Goal: Book appointment/travel/reservation

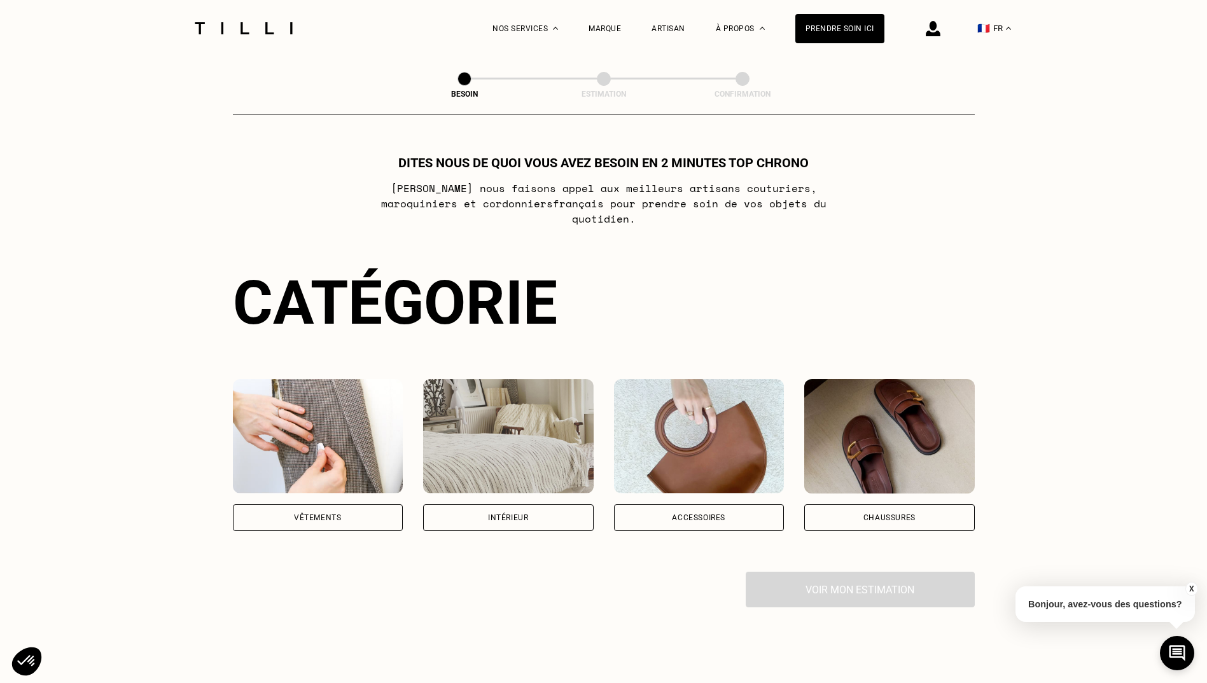
click at [538, 504] on div "Intérieur" at bounding box center [508, 517] width 170 height 27
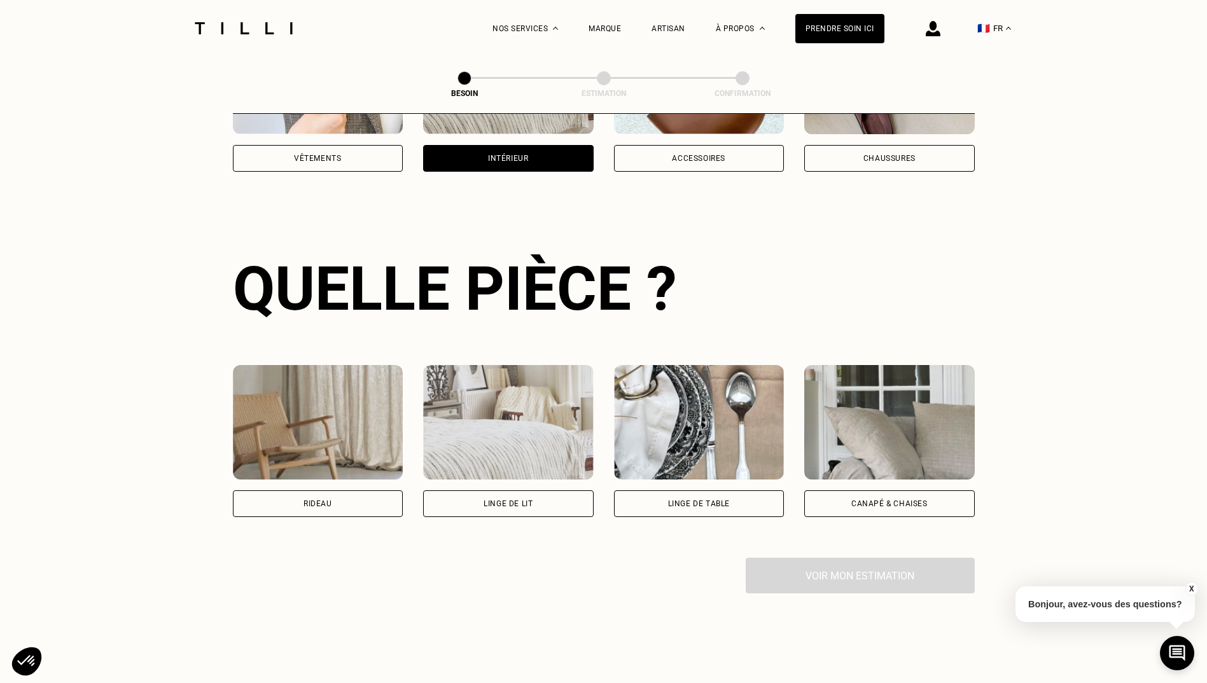
scroll to position [416, 0]
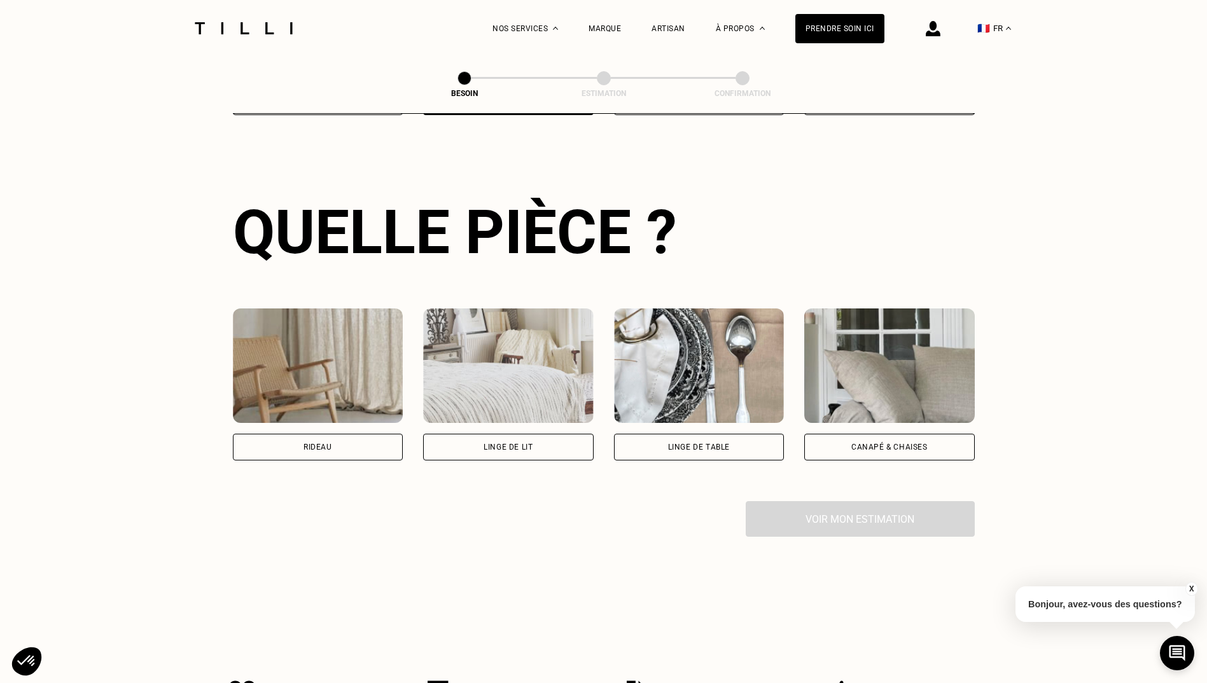
click at [319, 442] on div "Rideau" at bounding box center [318, 447] width 170 height 27
select select "FR"
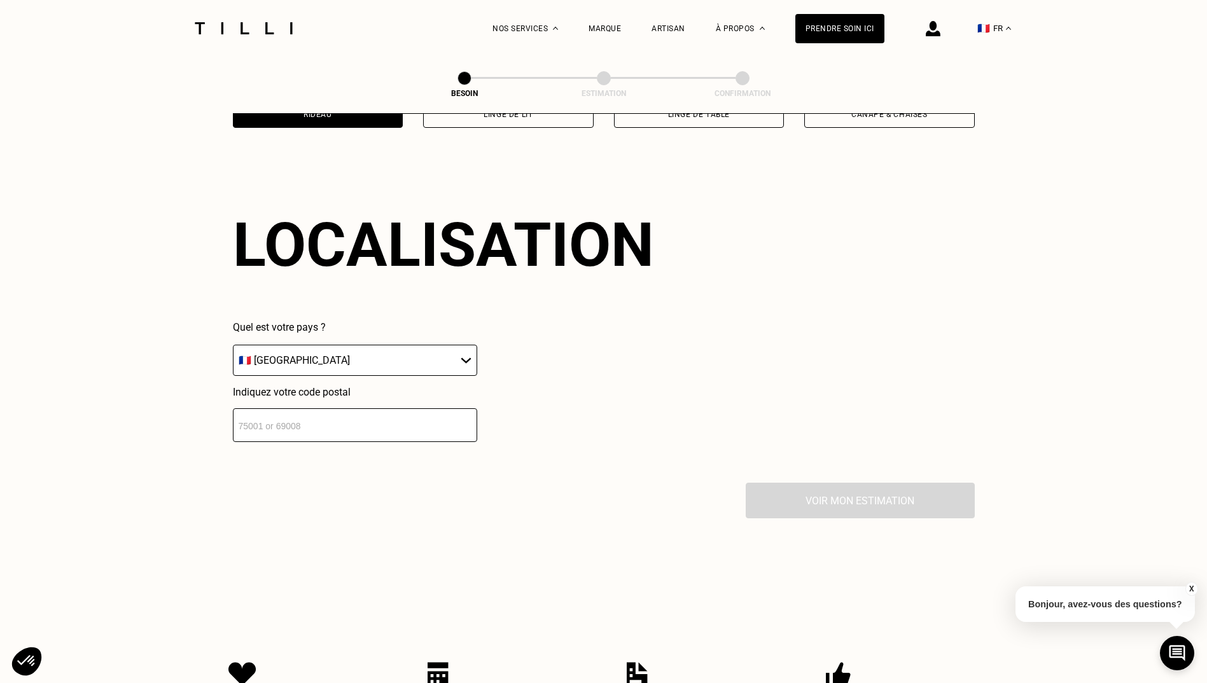
scroll to position [763, 0]
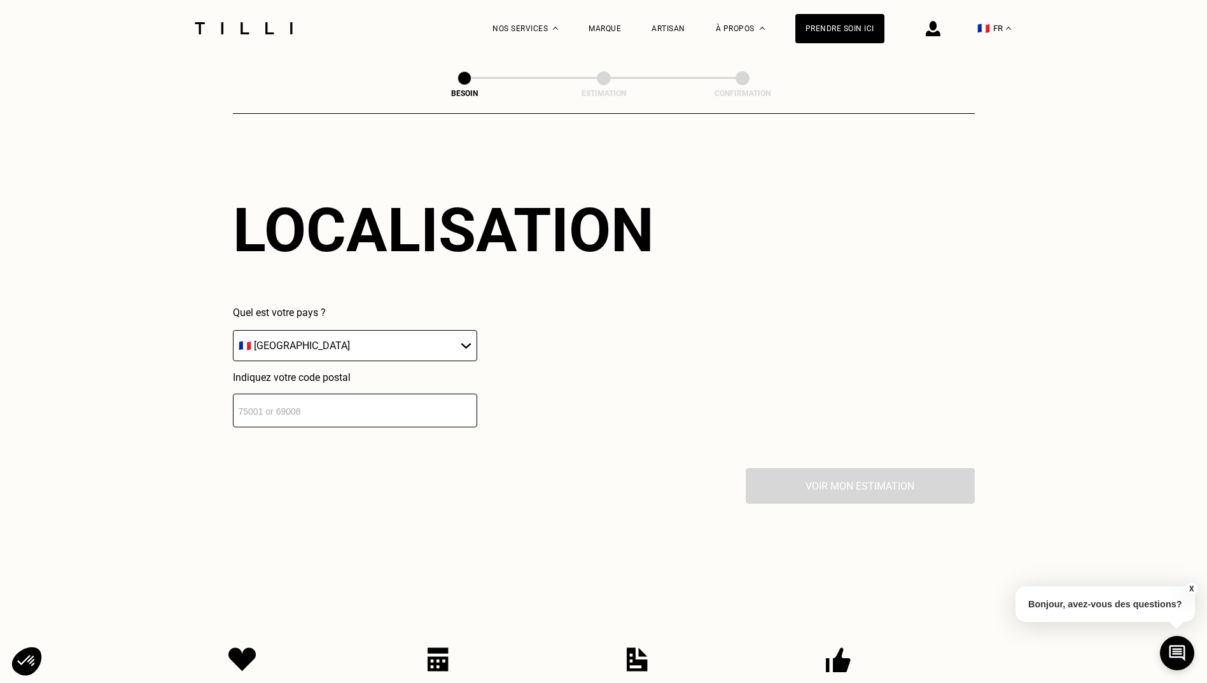
click at [324, 394] on input "number" at bounding box center [355, 411] width 244 height 34
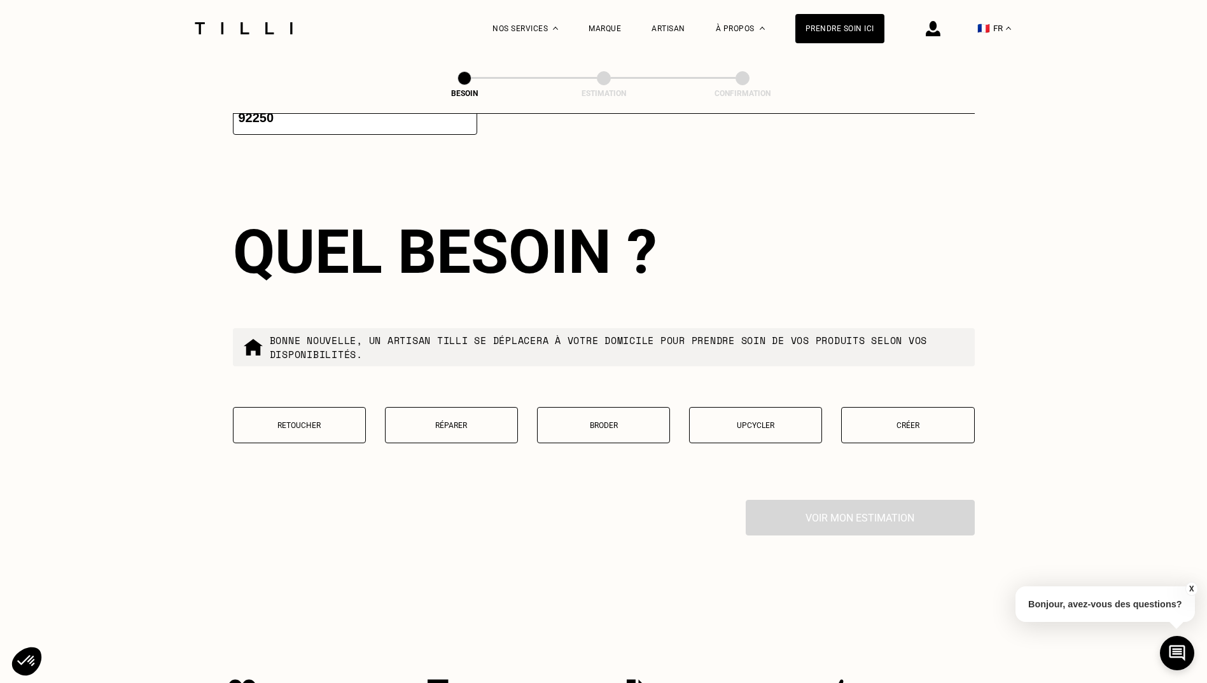
scroll to position [1080, 0]
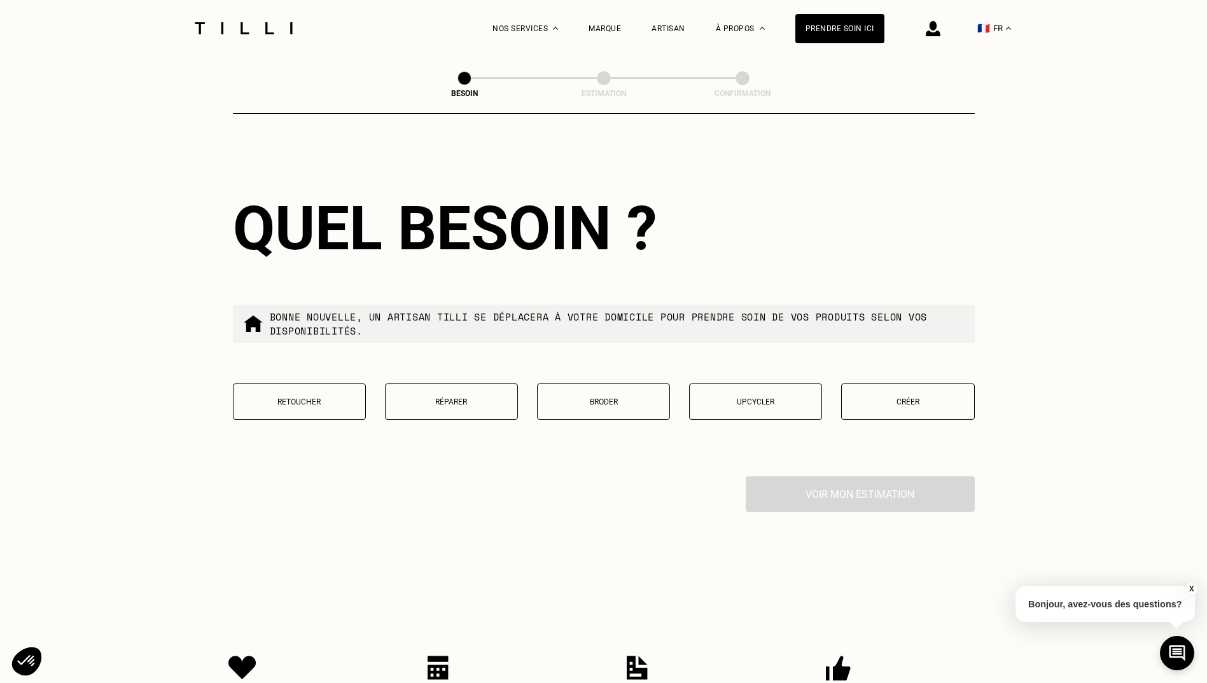
type input "92250"
click at [268, 398] on p "Retoucher" at bounding box center [299, 402] width 119 height 9
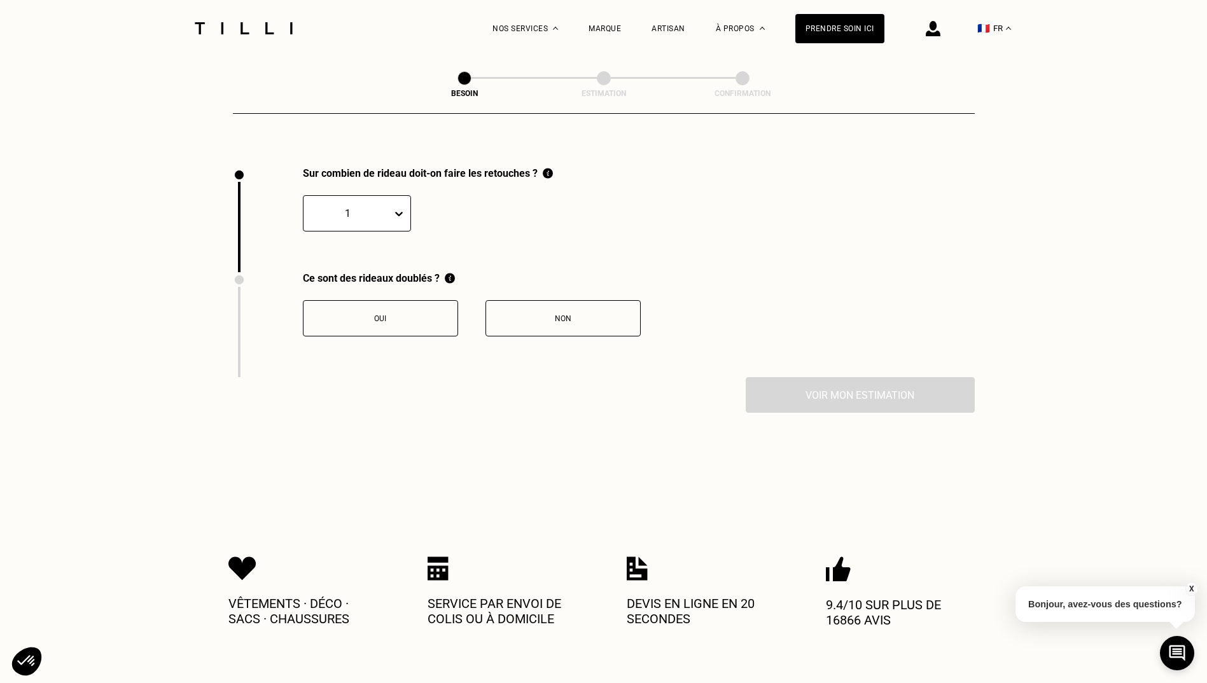
scroll to position [1406, 0]
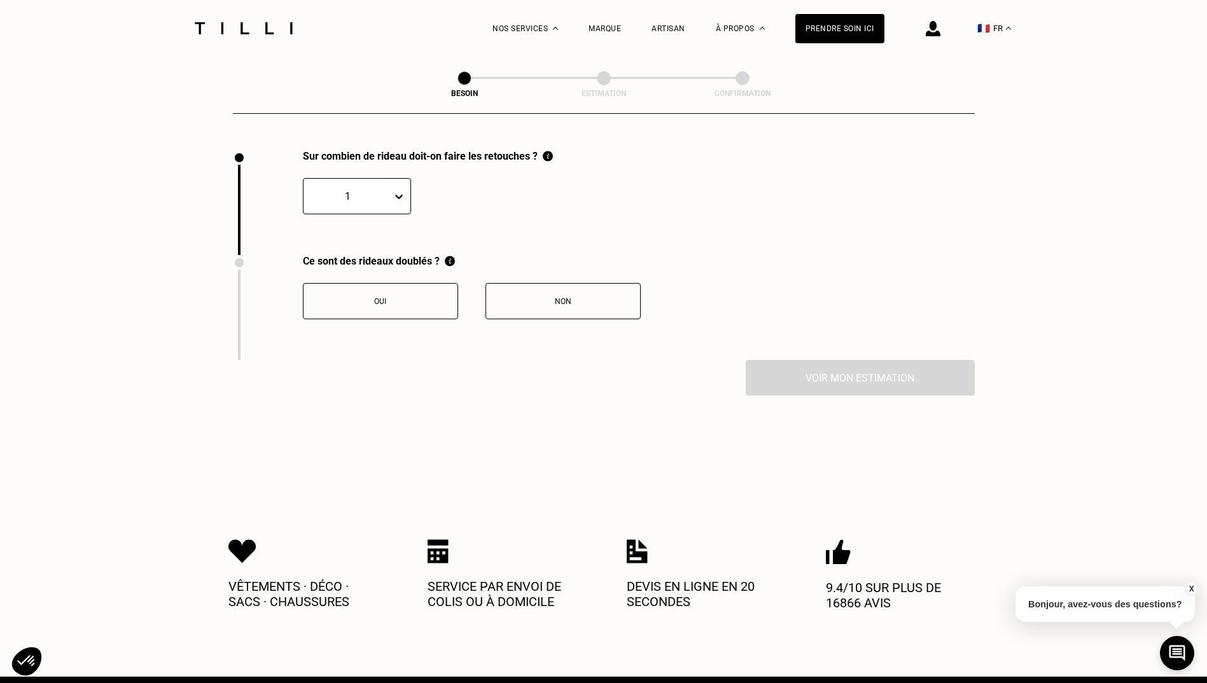
click at [365, 197] on div "1" at bounding box center [347, 196] width 88 height 20
click at [342, 293] on div "4" at bounding box center [357, 305] width 108 height 24
click at [399, 297] on div "Oui" at bounding box center [380, 301] width 141 height 9
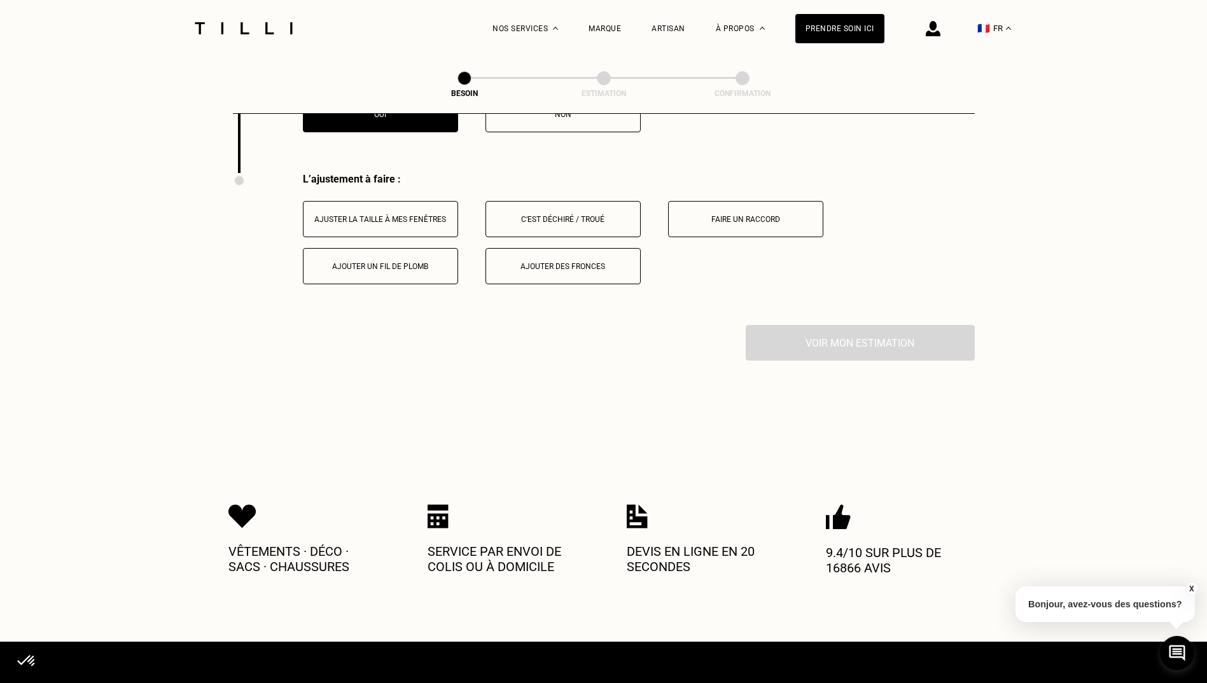
scroll to position [1616, 0]
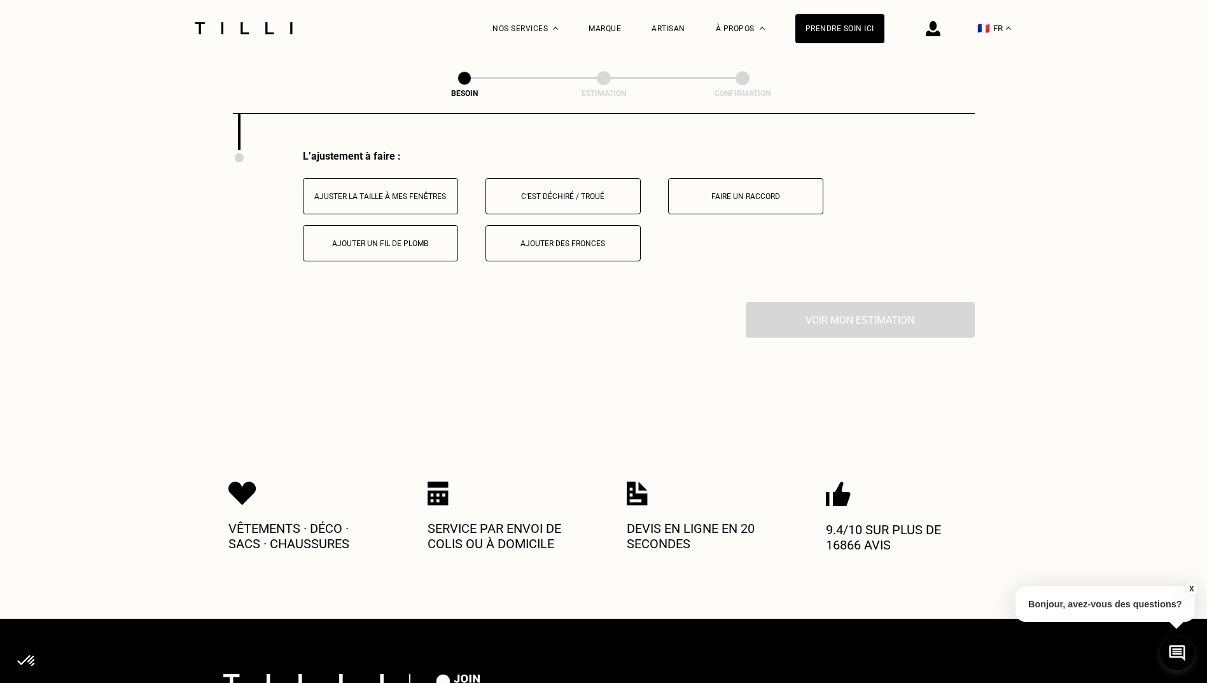
click at [376, 193] on button "Ajuster la taille à mes fenêtres" at bounding box center [380, 196] width 155 height 36
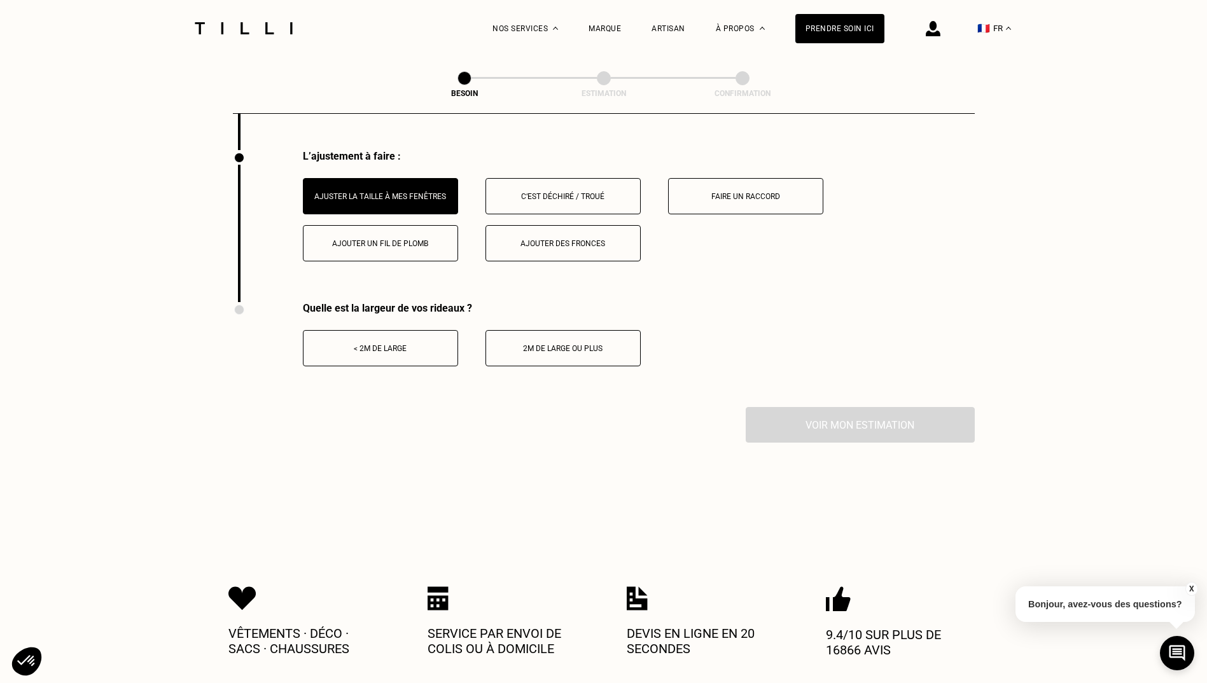
click at [367, 344] on div "< 2m de large" at bounding box center [380, 348] width 141 height 9
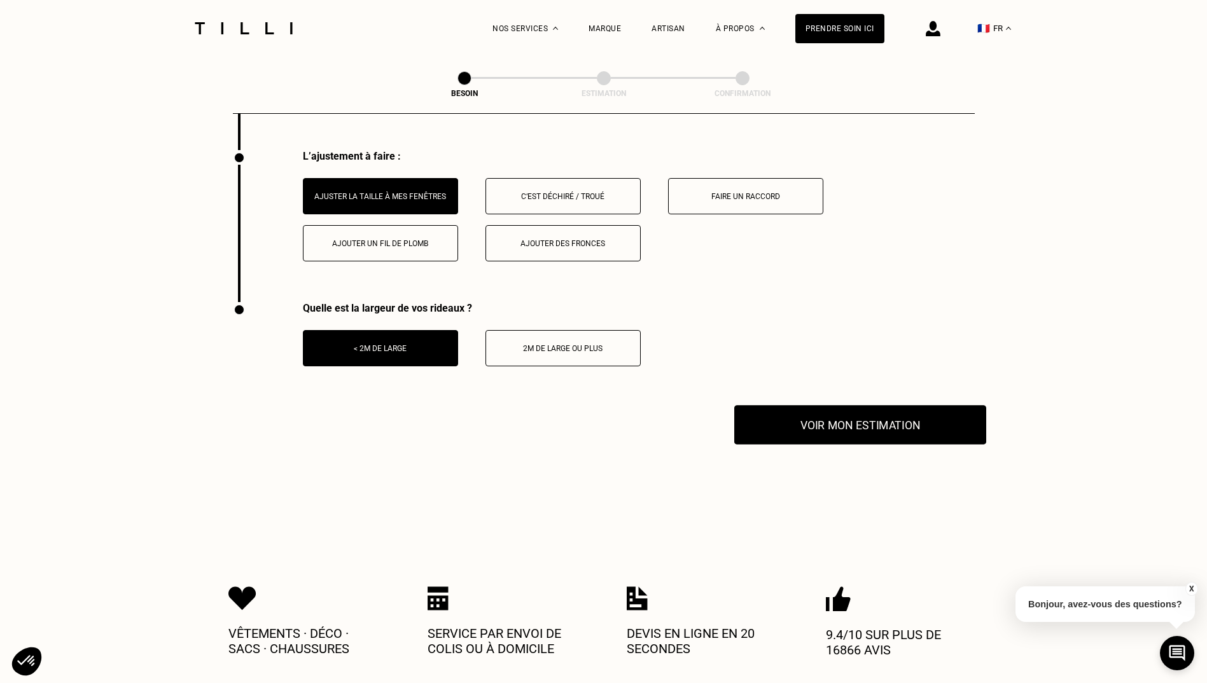
click at [825, 406] on button "Voir mon estimation" at bounding box center [860, 424] width 252 height 39
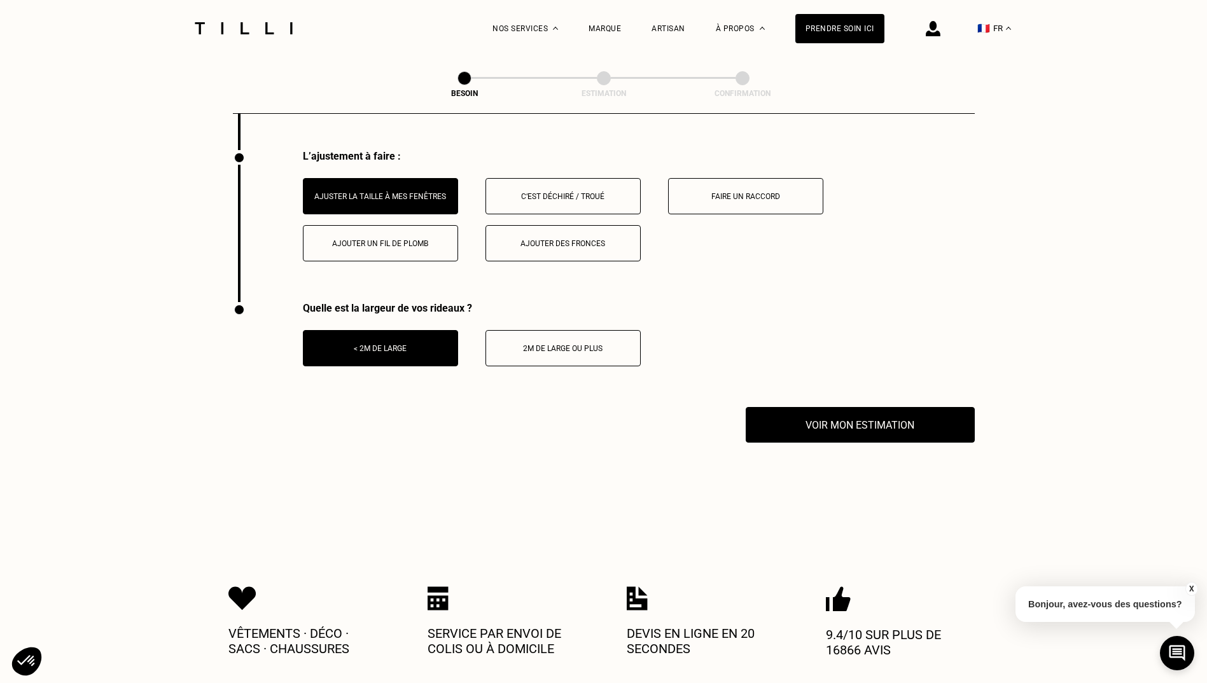
click at [1187, 585] on button "X" at bounding box center [1190, 589] width 13 height 14
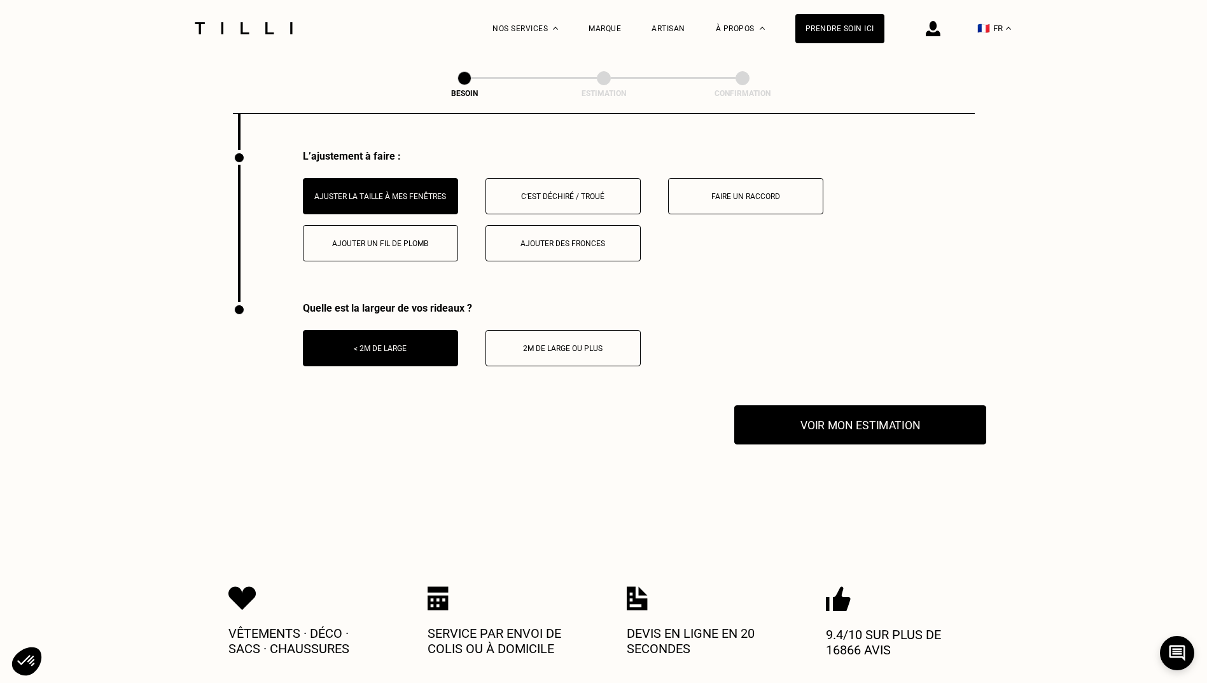
click at [799, 415] on button "Voir mon estimation" at bounding box center [860, 424] width 252 height 39
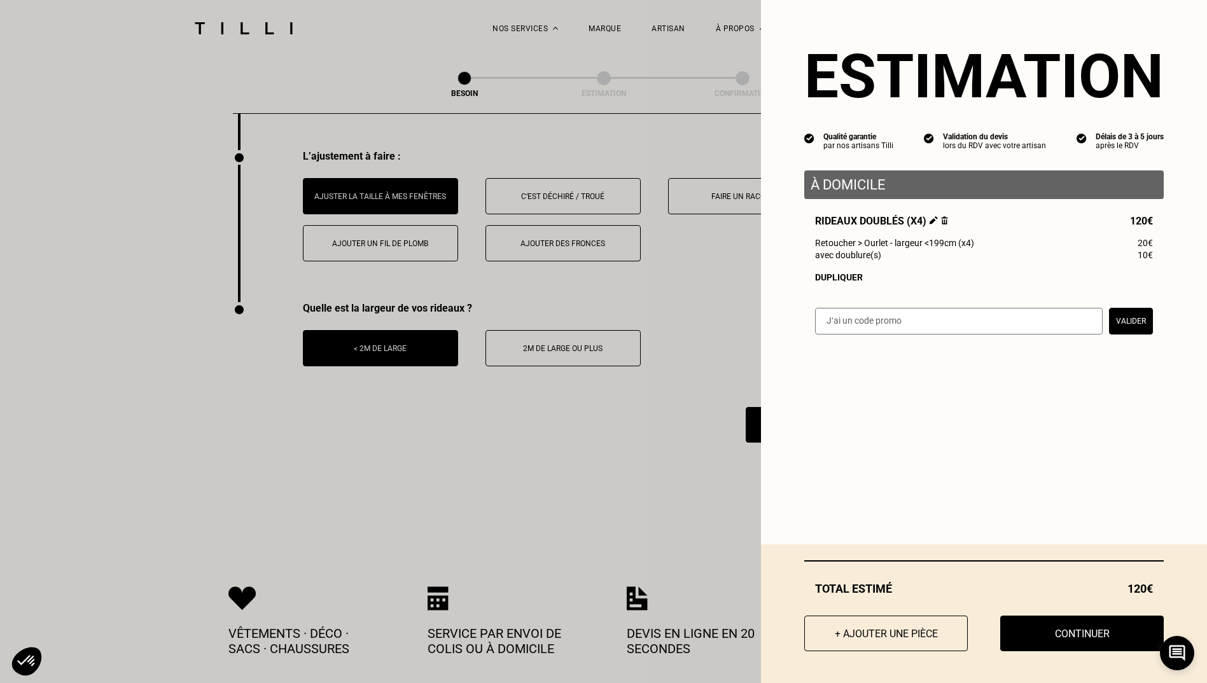
click at [880, 328] on input "text" at bounding box center [959, 321] width 288 height 27
paste input "THANKYOU10"
type input "THANKYOU10"
click at [1127, 335] on button "Valider" at bounding box center [1131, 321] width 44 height 27
click at [899, 328] on input "text" at bounding box center [959, 321] width 288 height 27
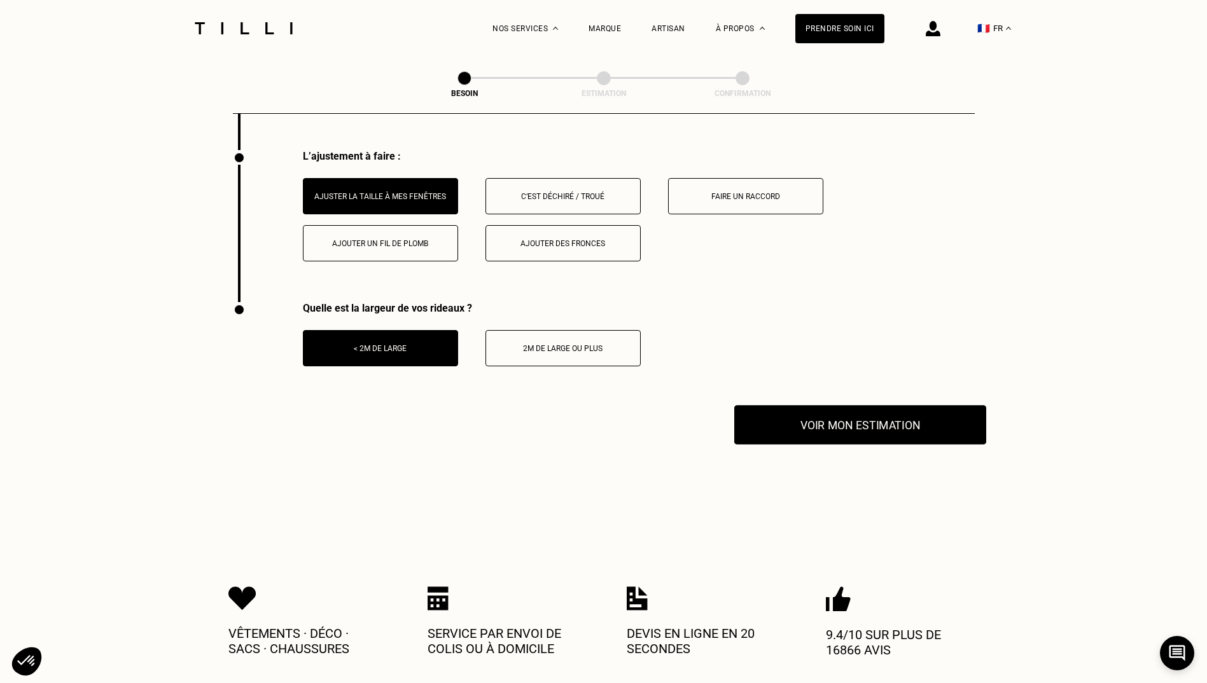
click at [809, 415] on button "Voir mon estimation" at bounding box center [860, 424] width 252 height 39
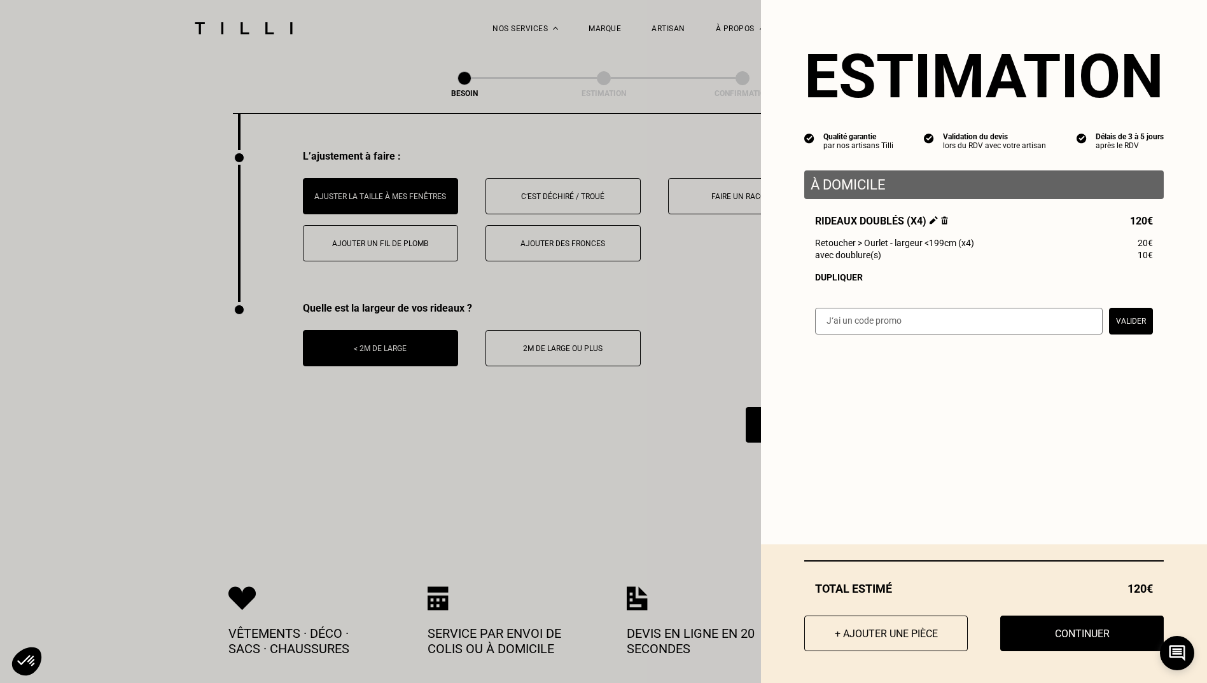
click at [873, 333] on input "text" at bounding box center [959, 321] width 288 height 27
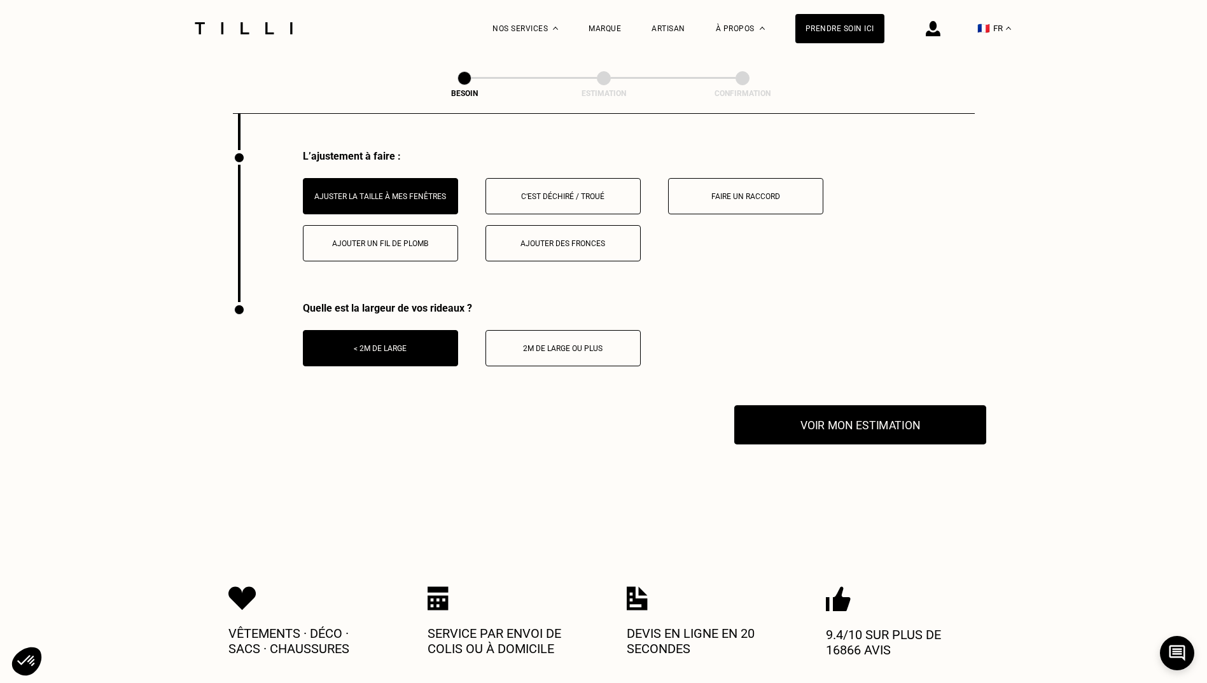
click at [836, 417] on button "Voir mon estimation" at bounding box center [860, 424] width 252 height 39
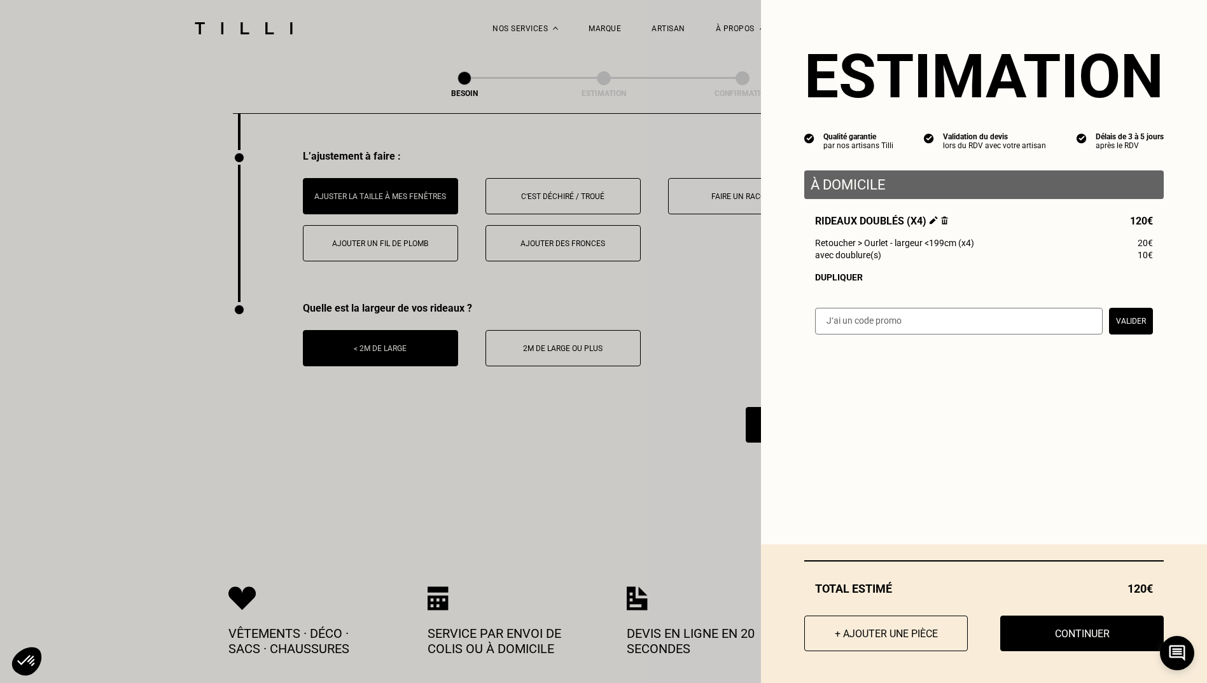
click at [1045, 335] on input "text" at bounding box center [959, 321] width 288 height 27
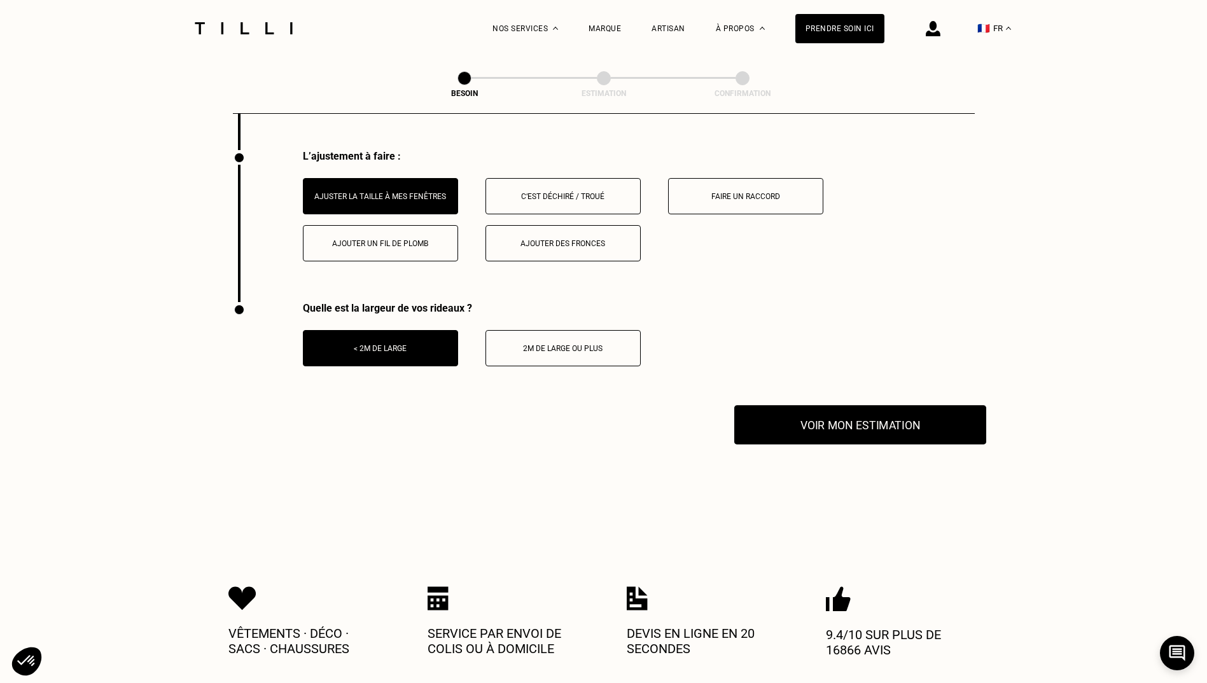
click at [835, 420] on button "Voir mon estimation" at bounding box center [860, 424] width 252 height 39
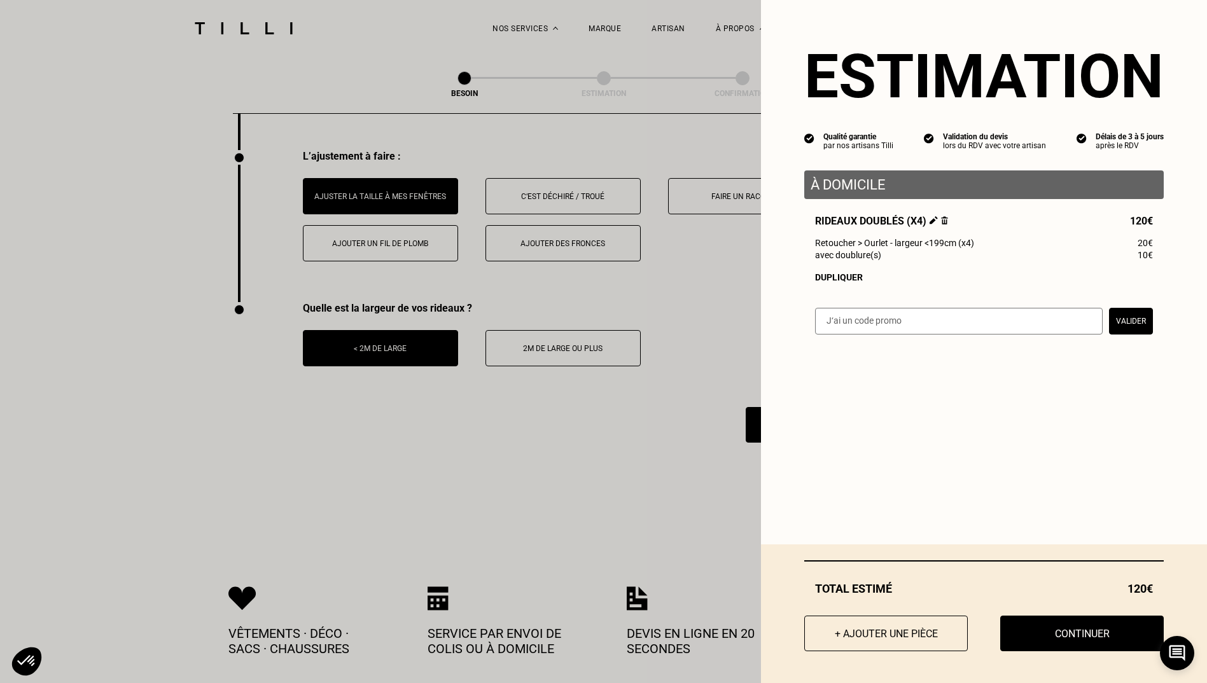
click at [931, 312] on div "Estimation Qualité garantie par nos artisans Tilli Validation du devis lors du …" at bounding box center [984, 175] width 446 height 351
click at [912, 324] on input "text" at bounding box center [959, 321] width 288 height 27
type input "[DATE]"
click at [1118, 316] on button "Valider" at bounding box center [1131, 321] width 44 height 27
click at [961, 328] on input "text" at bounding box center [959, 321] width 288 height 27
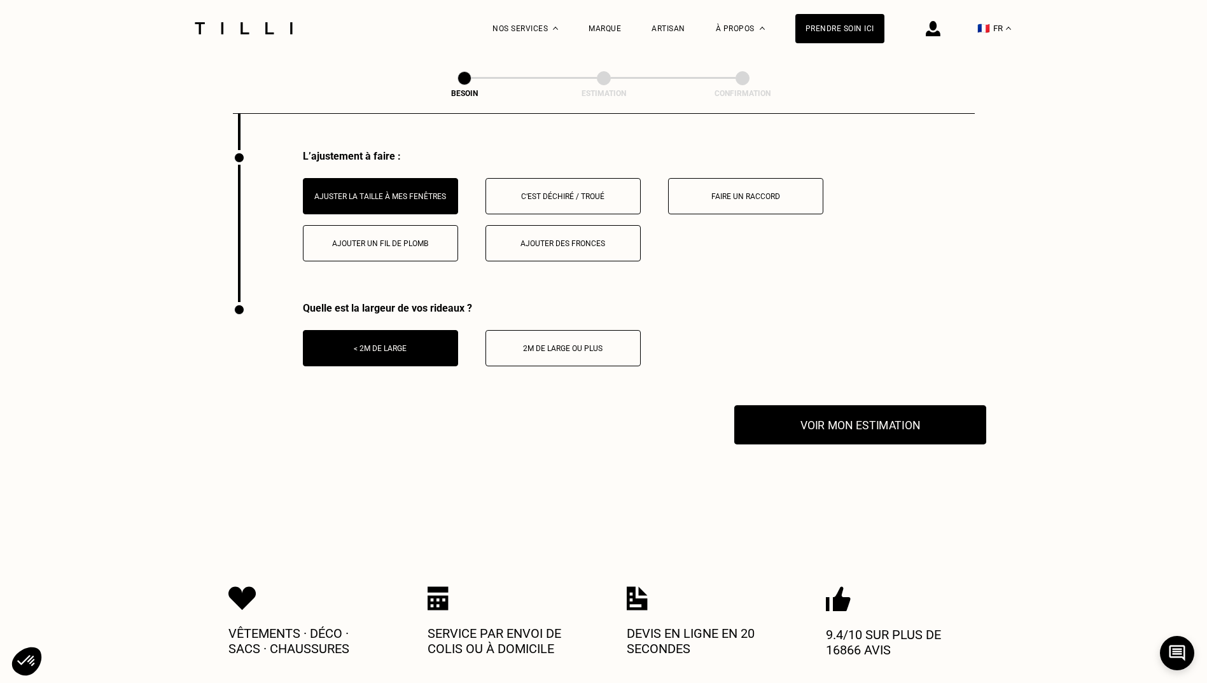
click at [823, 420] on button "Voir mon estimation" at bounding box center [860, 424] width 252 height 39
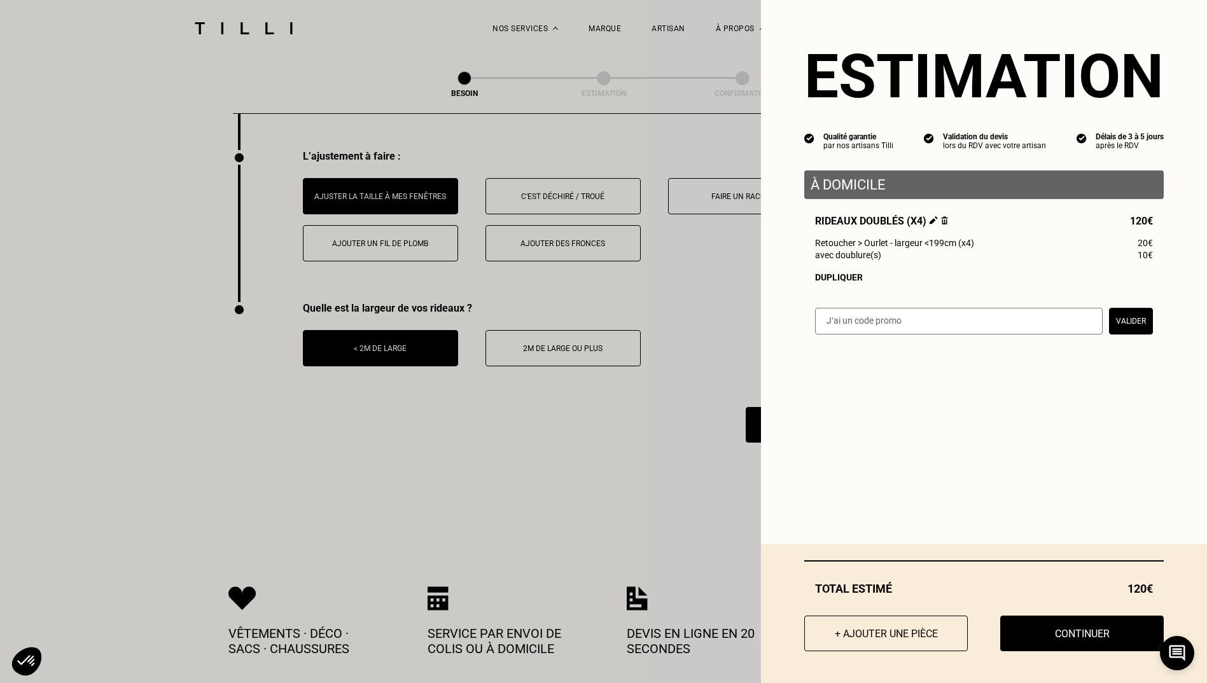
click at [835, 326] on input "text" at bounding box center [959, 321] width 288 height 27
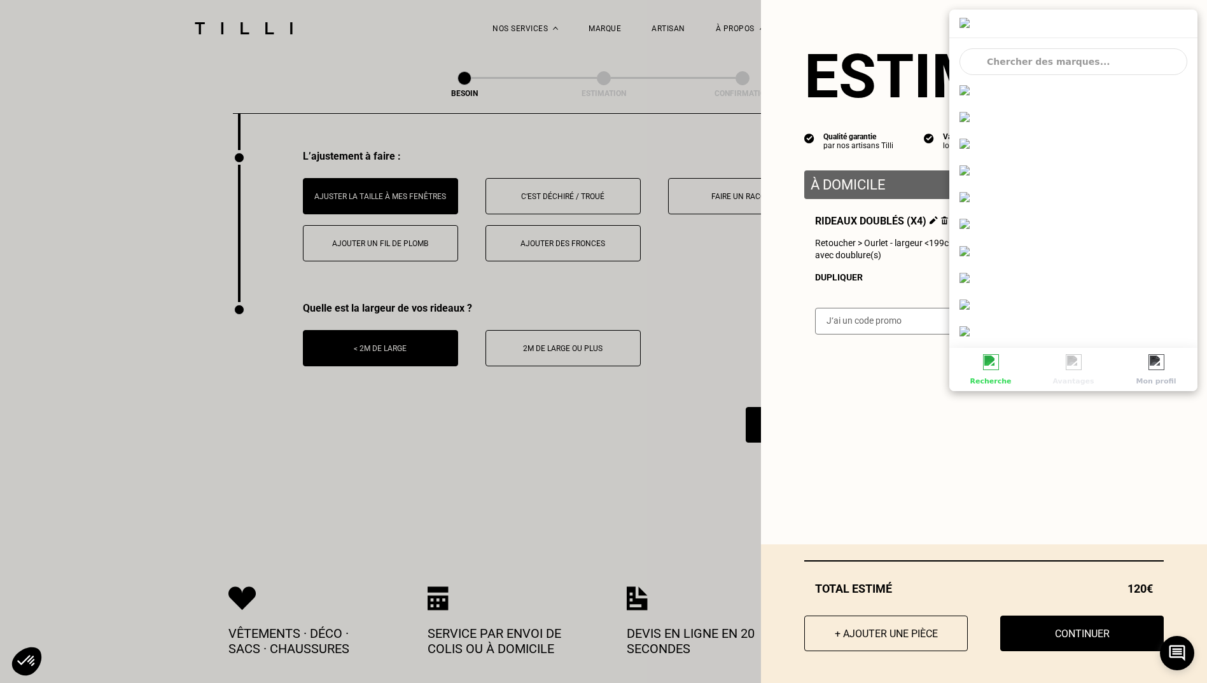
scroll to position [0, 0]
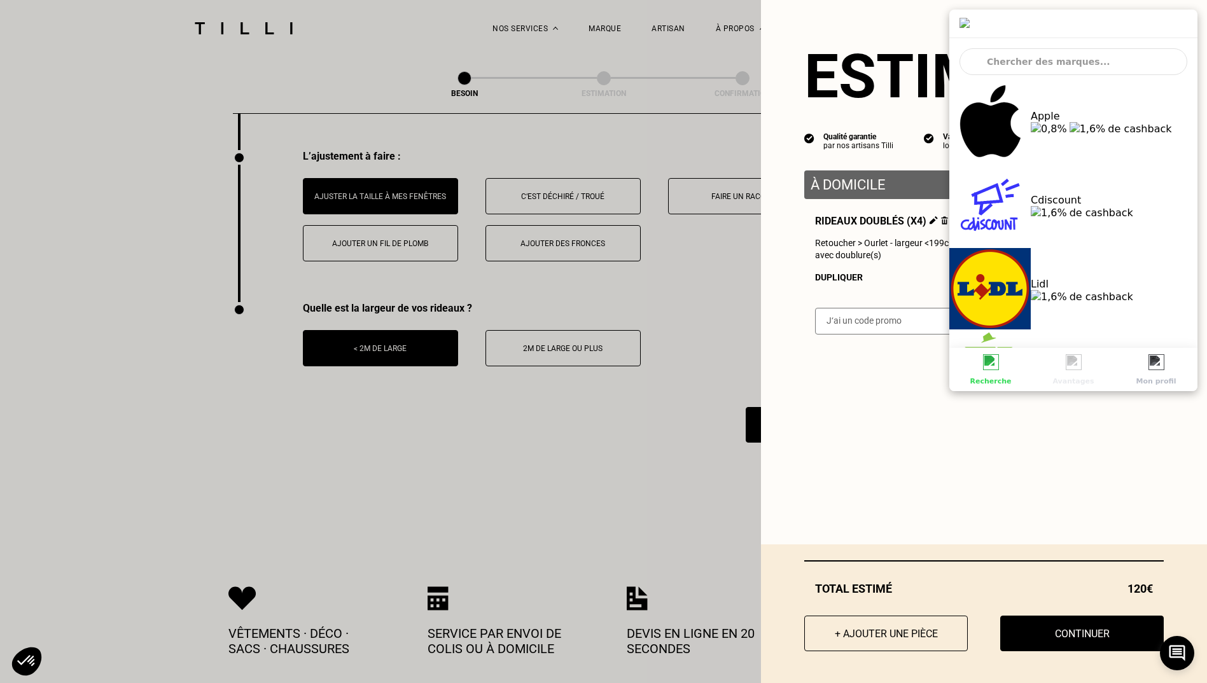
click at [1181, 21] on img at bounding box center [1182, 23] width 19 height 19
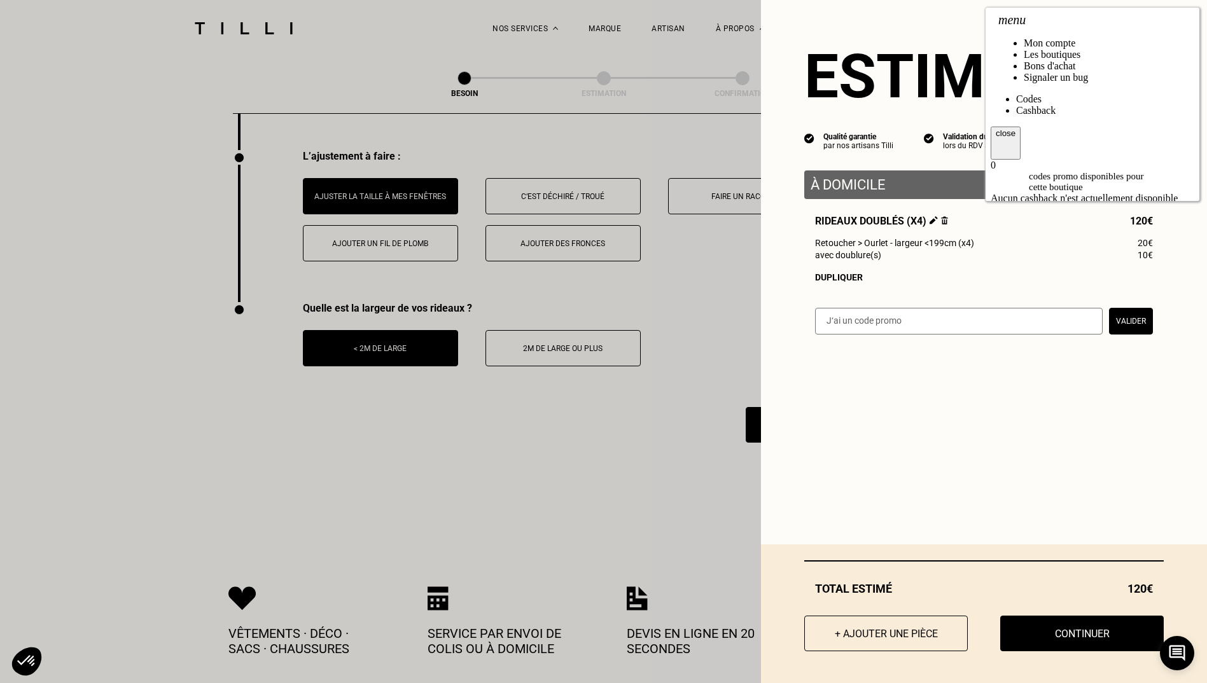
click at [899, 332] on input "text" at bounding box center [959, 321] width 288 height 27
paste input "THANKYOU10"
type input "THANKYOU10"
click at [1109, 325] on button "Valider" at bounding box center [1131, 321] width 44 height 27
click at [856, 335] on input "text" at bounding box center [959, 321] width 288 height 27
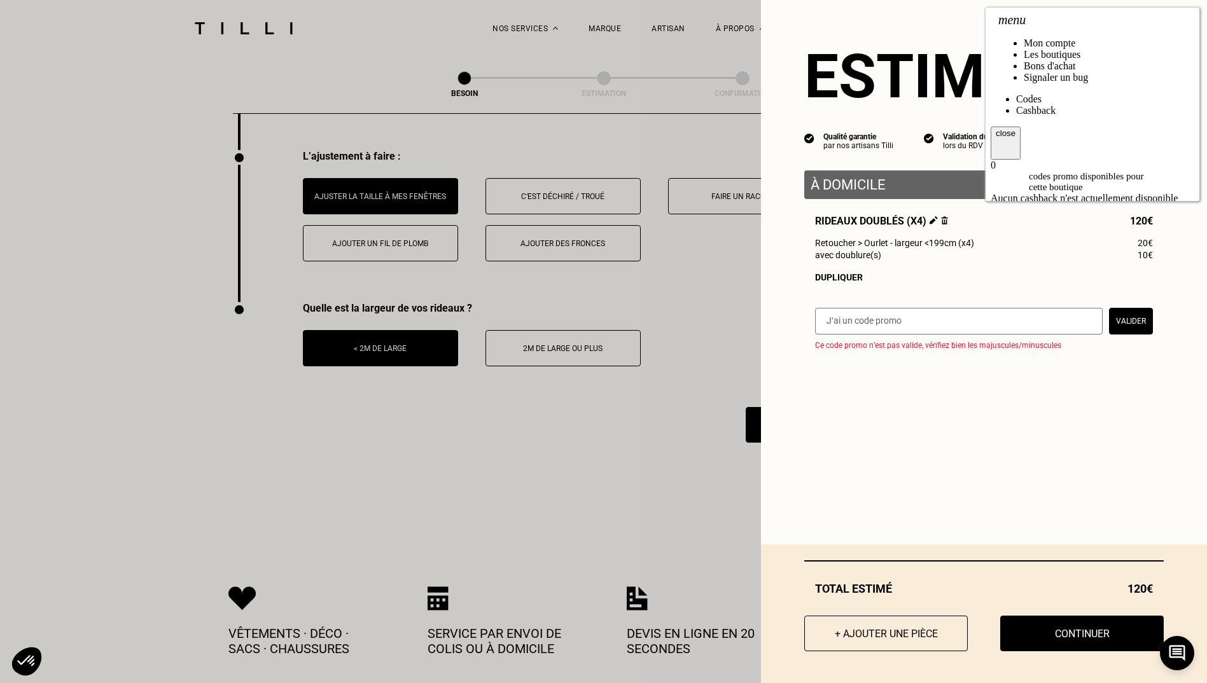
paste input "CAREFORYOU25"
type input "CAREFORYOU25"
click at [1113, 330] on button "Valider" at bounding box center [1131, 321] width 44 height 27
click at [952, 305] on div "Estimation Qualité garantie par nos artisans Tilli Validation du devis lors du …" at bounding box center [984, 183] width 446 height 366
click at [931, 323] on input "text" at bounding box center [959, 321] width 288 height 27
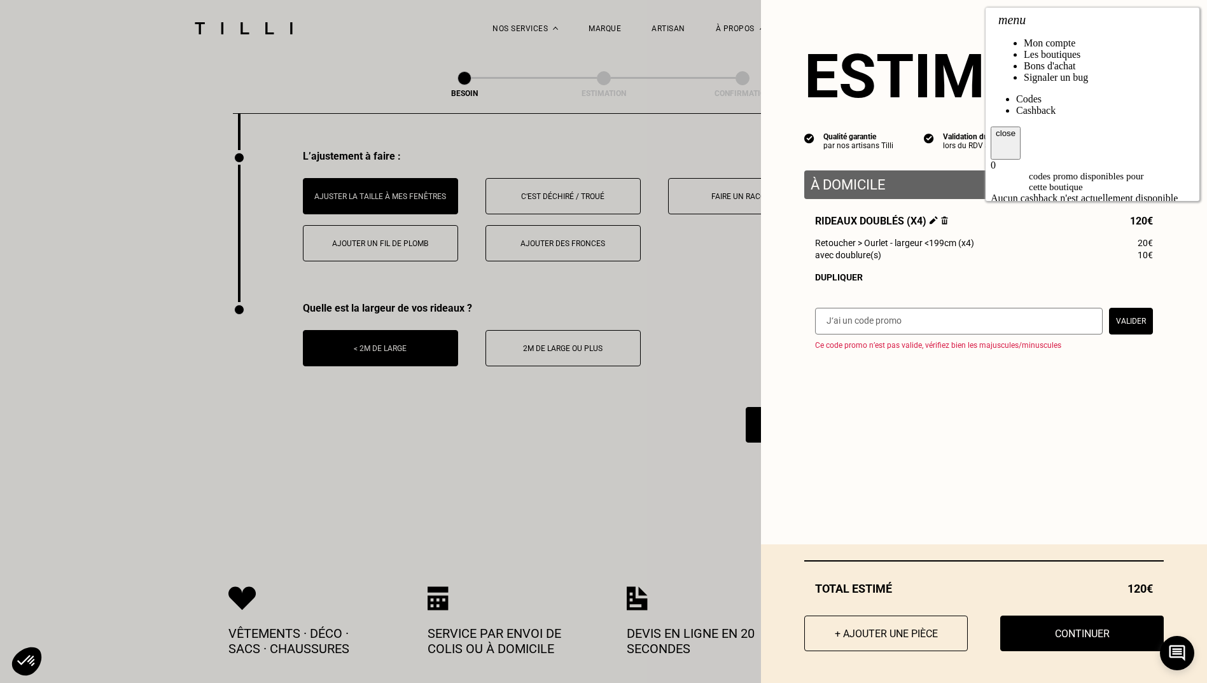
paste input "CAREFORYOU25"
type input "CAREFORYOU25"
click at [1109, 328] on button "Valider" at bounding box center [1131, 321] width 44 height 27
click at [913, 310] on div "Estimation Qualité garantie par nos artisans Tilli Validation du devis lors du …" at bounding box center [984, 183] width 446 height 366
click at [892, 323] on input "text" at bounding box center [959, 321] width 288 height 27
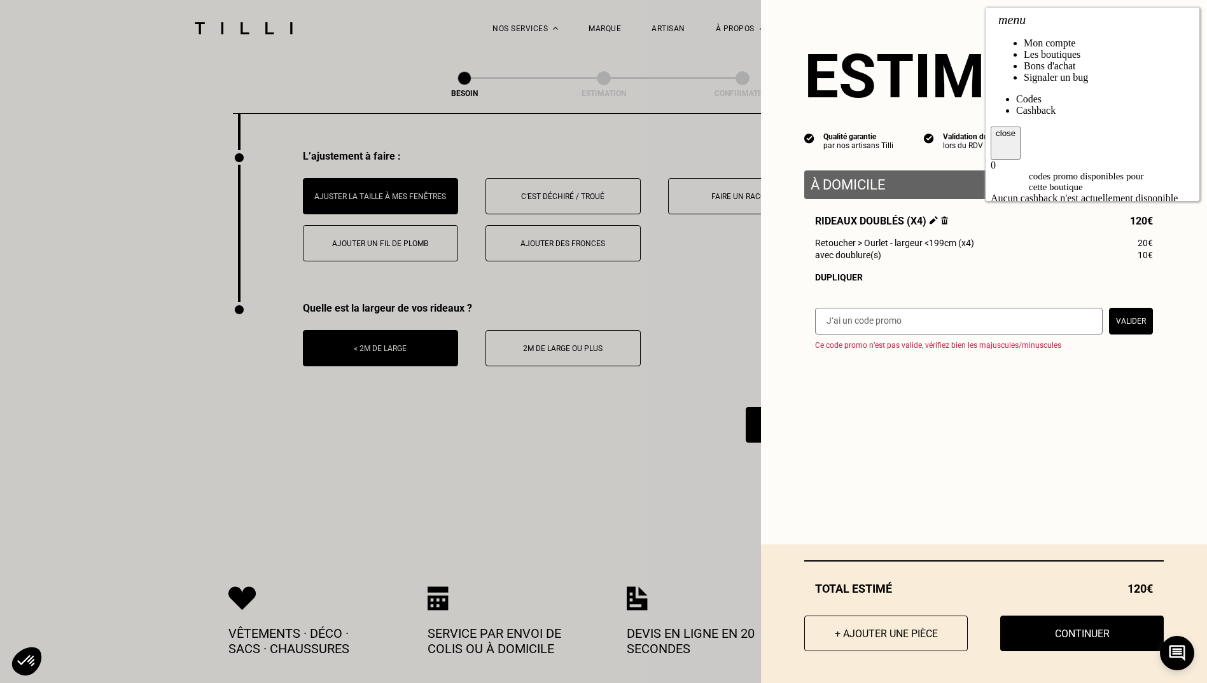
paste input "TILLIPTX5NWM"
type input "TILLIPTX5NWM"
click at [1129, 331] on button "Valider" at bounding box center [1131, 321] width 44 height 27
click at [870, 311] on div "Estimation Qualité garantie par nos artisans Tilli Validation du devis lors du …" at bounding box center [984, 183] width 446 height 366
click at [842, 331] on input "text" at bounding box center [959, 321] width 288 height 27
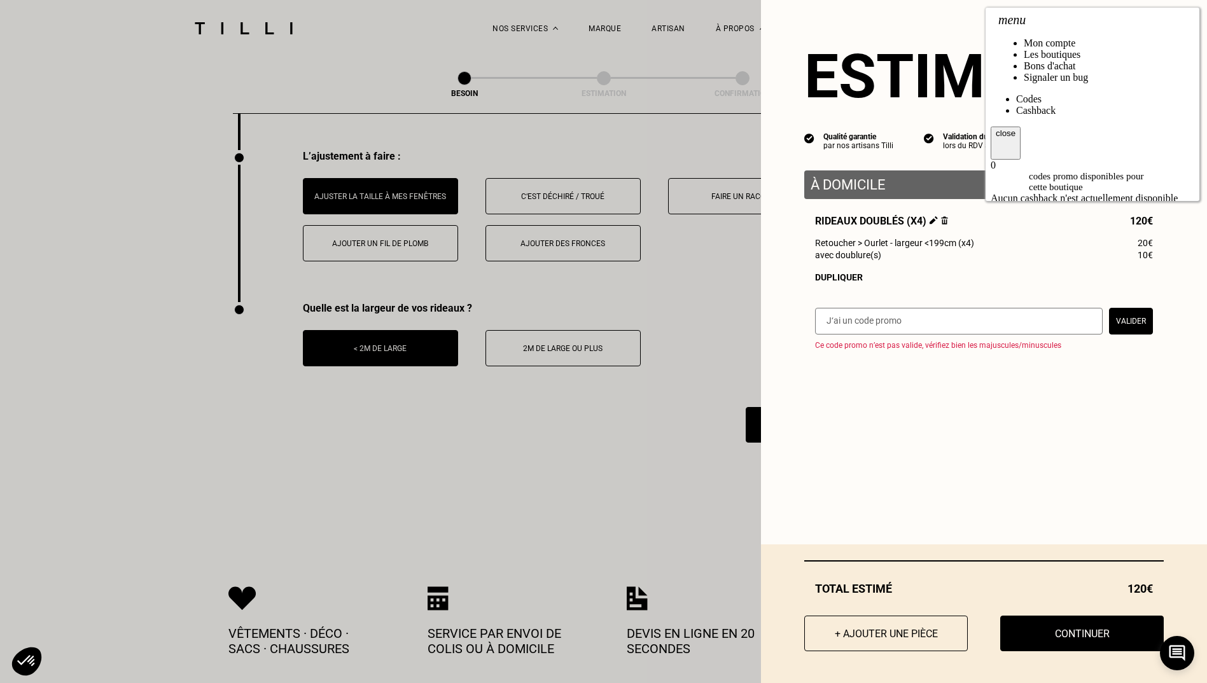
paste input "TILLIpHxppCg"
type input "TILLIpHxppCg"
click at [1121, 328] on button "Valider" at bounding box center [1131, 321] width 44 height 27
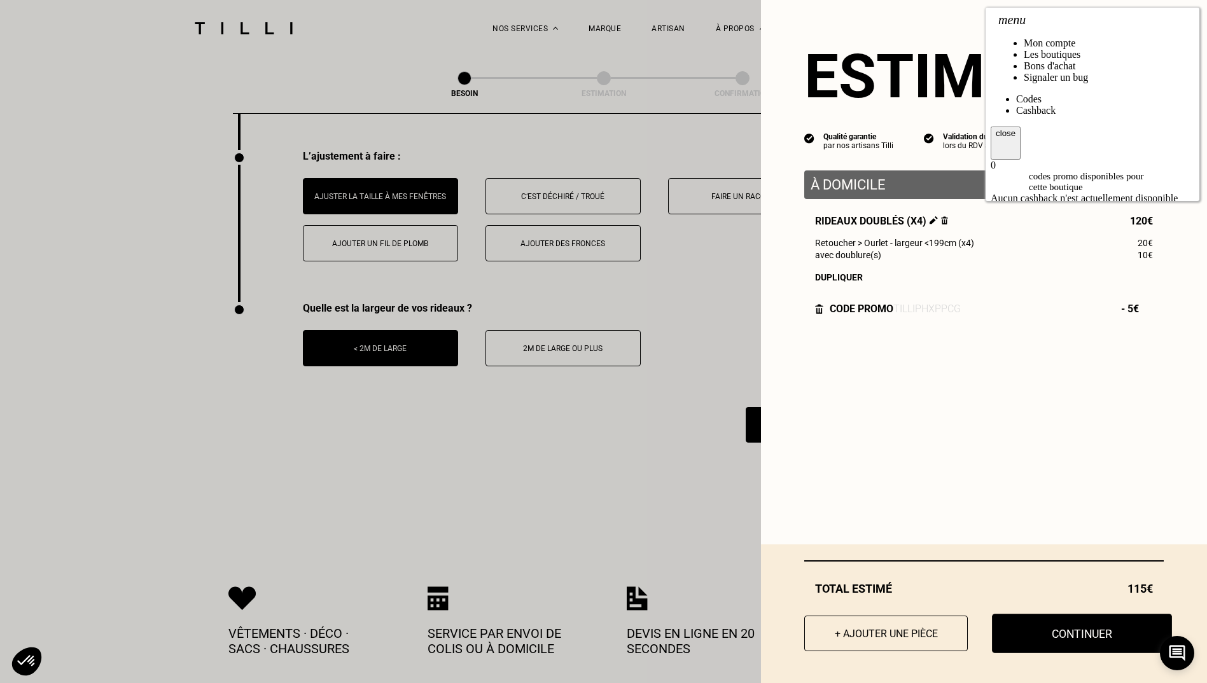
click at [1044, 644] on button "Continuer" at bounding box center [1082, 633] width 180 height 39
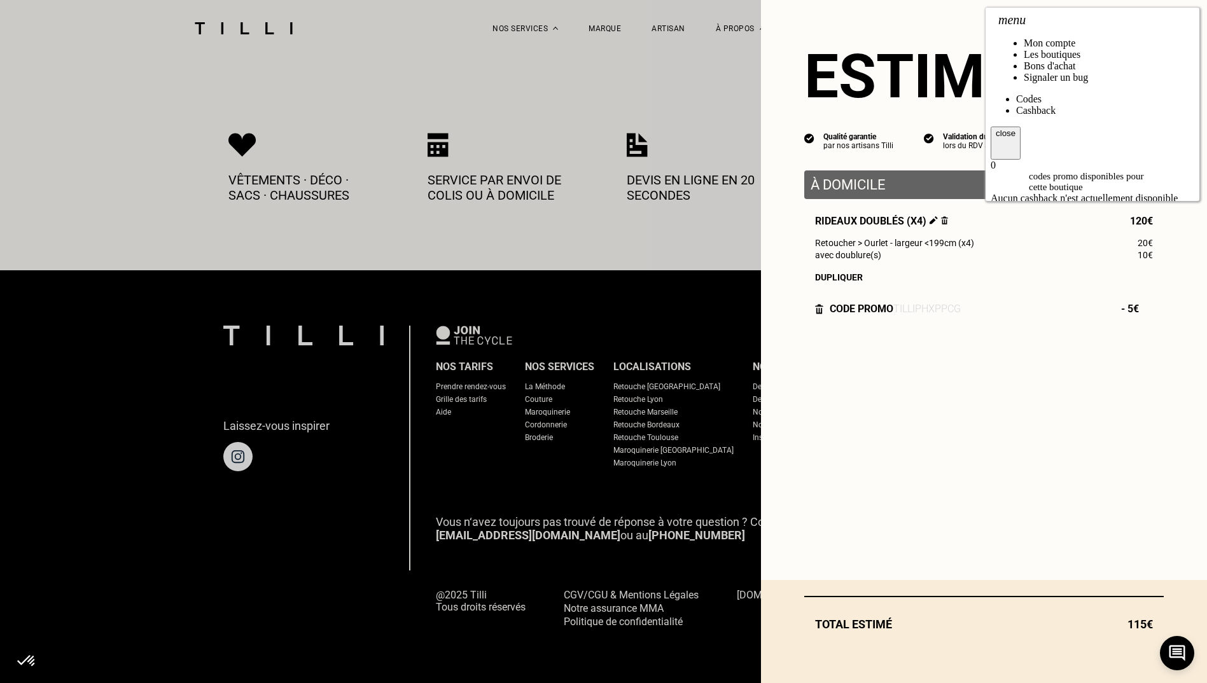
scroll to position [606, 0]
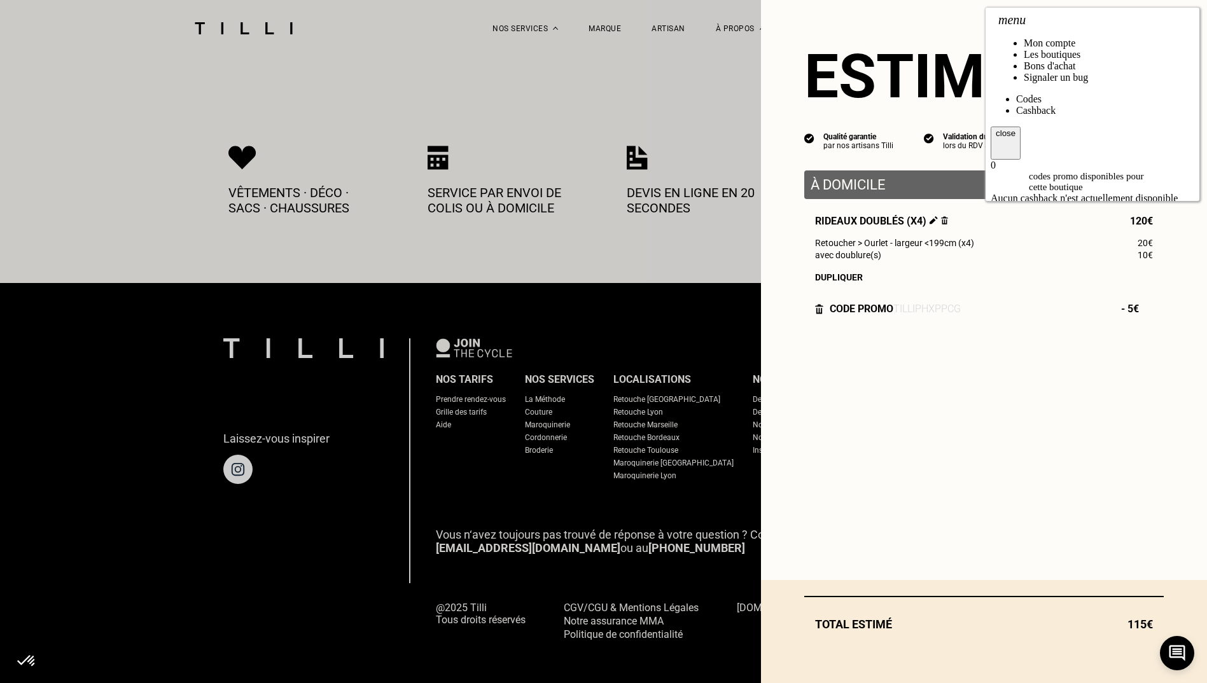
select select "FR"
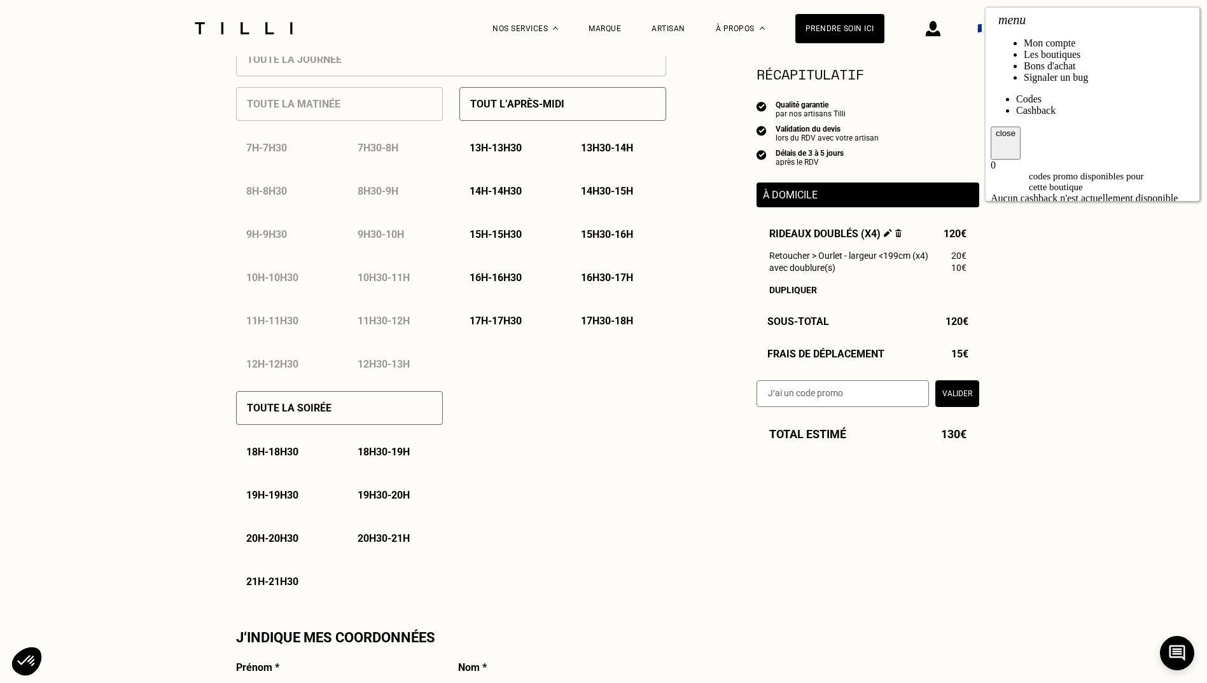
click at [1015, 138] on icon at bounding box center [1006, 148] width 20 height 20
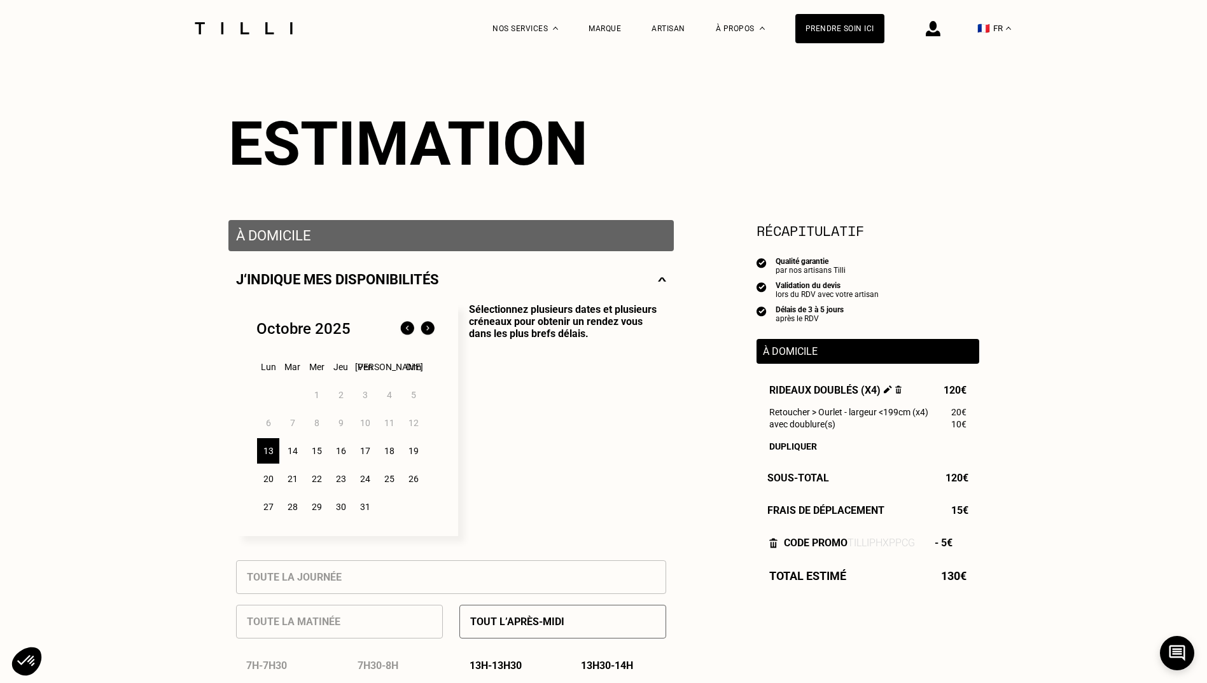
scroll to position [89, 0]
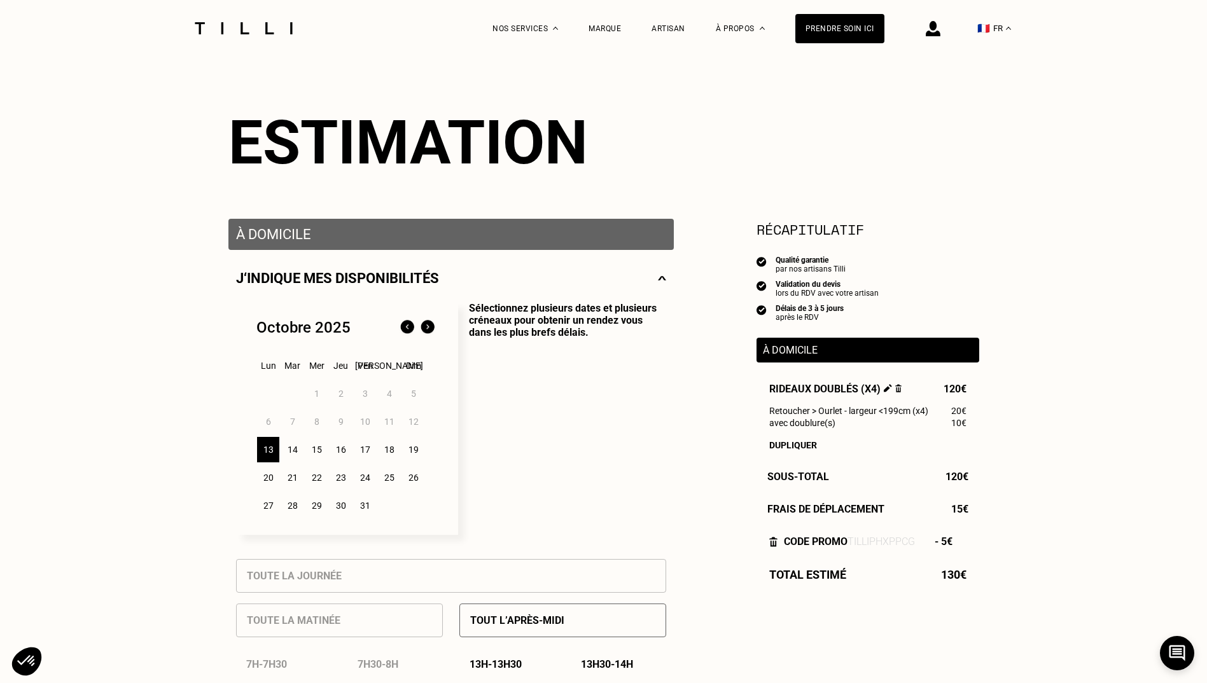
click at [394, 445] on div "18" at bounding box center [389, 449] width 22 height 25
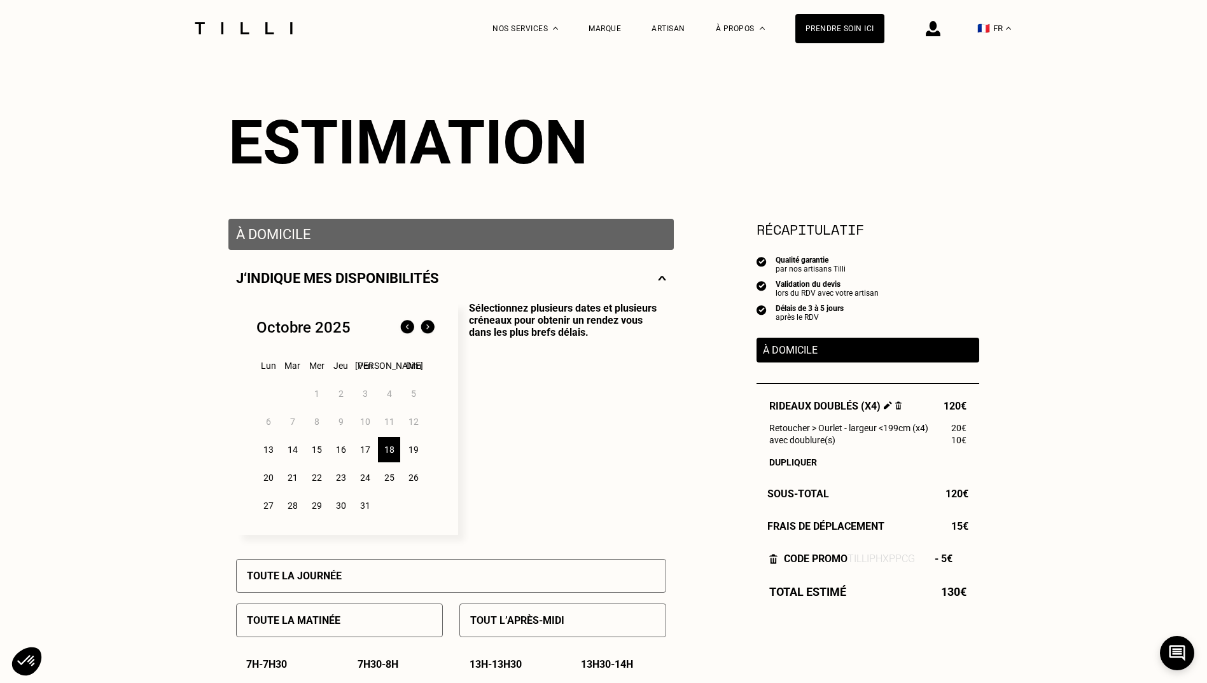
click at [404, 448] on div "19" at bounding box center [413, 449] width 22 height 25
click at [384, 450] on div "18" at bounding box center [389, 449] width 22 height 25
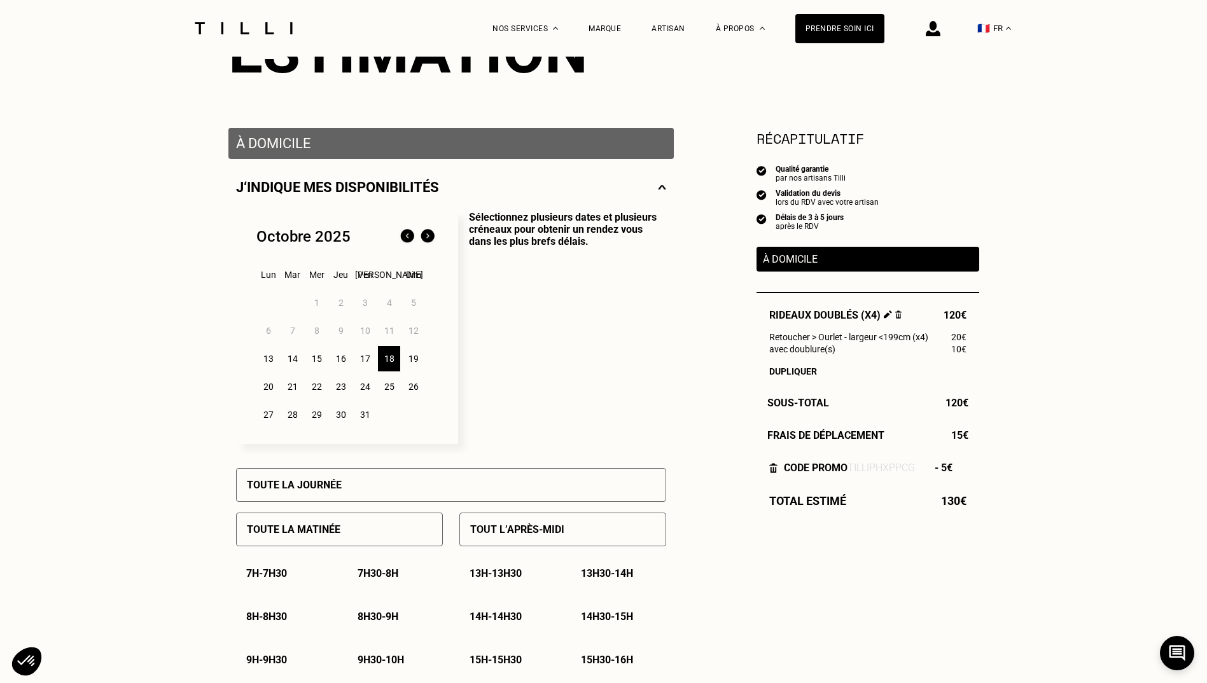
click at [363, 356] on div "17" at bounding box center [365, 358] width 22 height 25
click at [341, 357] on div "16" at bounding box center [341, 358] width 22 height 25
click at [304, 351] on div "1 2 3 4 5 6 7 8 9 10 11 12 13 14 15 16 17 18 19 20 21 22 23 24 25 26 27 28 29 3…" at bounding box center [346, 359] width 181 height 140
click at [284, 364] on div "14" at bounding box center [292, 358] width 22 height 25
click at [316, 367] on div "15" at bounding box center [316, 358] width 22 height 25
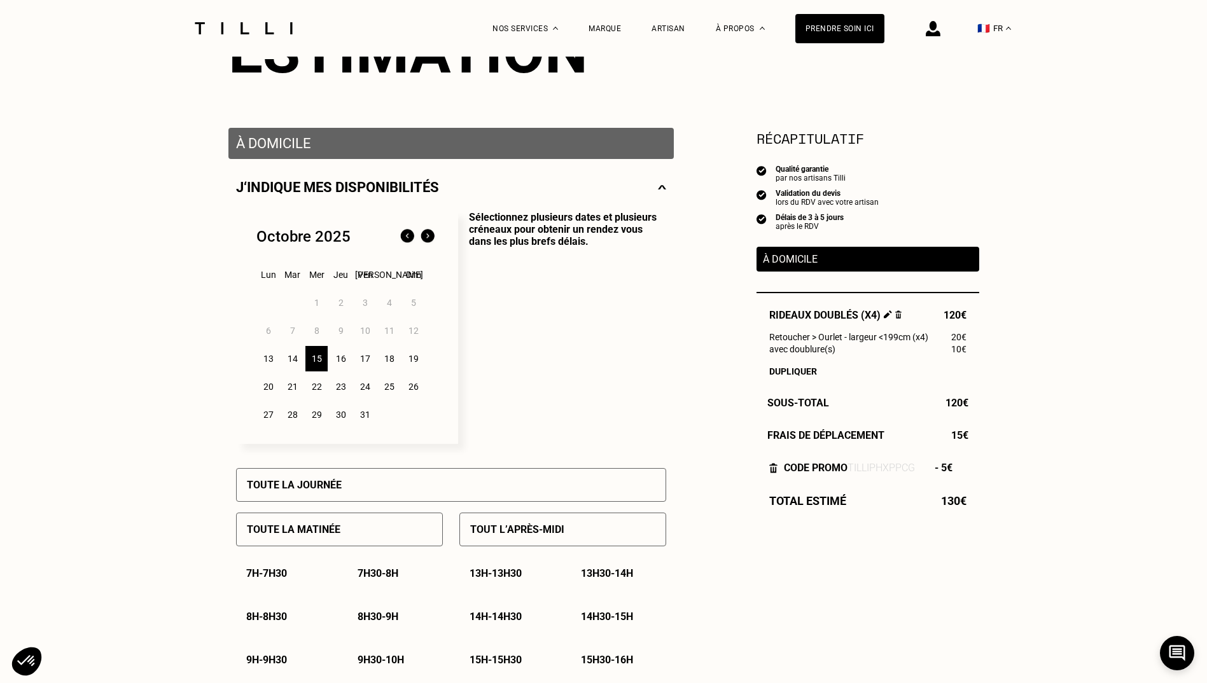
click at [336, 366] on div "16" at bounding box center [341, 358] width 22 height 25
click at [417, 364] on div "19" at bounding box center [413, 358] width 22 height 25
click at [391, 357] on div "18" at bounding box center [389, 358] width 22 height 25
click at [556, 396] on p "Sélectionnez plusieurs dates et plusieurs créneaux pour obtenir un rendez vous …" at bounding box center [562, 327] width 208 height 233
